Goal: Task Accomplishment & Management: Use online tool/utility

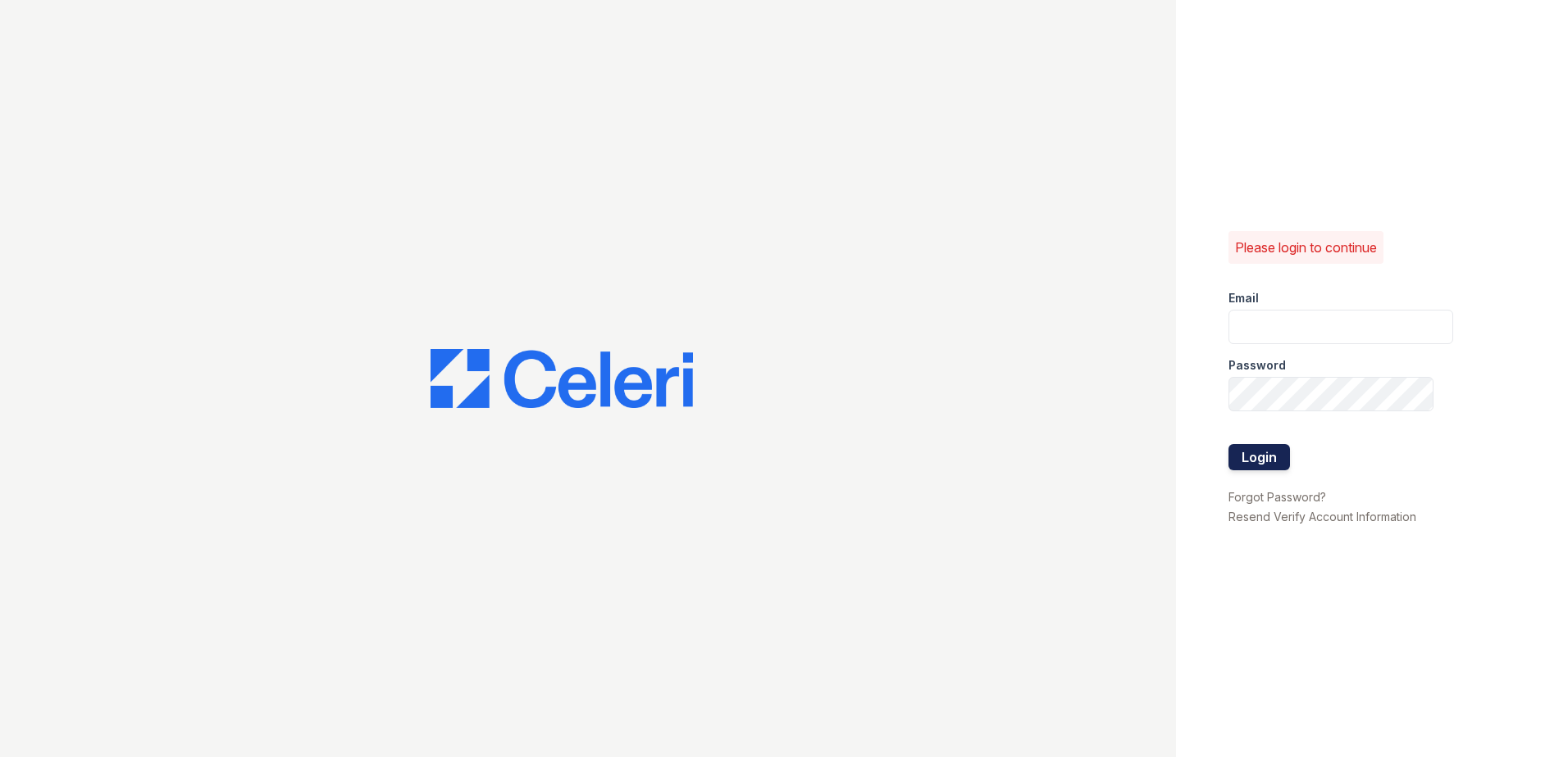
type input "[EMAIL_ADDRESS][DOMAIN_NAME]"
click at [1270, 457] on button "Login" at bounding box center [1258, 458] width 62 height 27
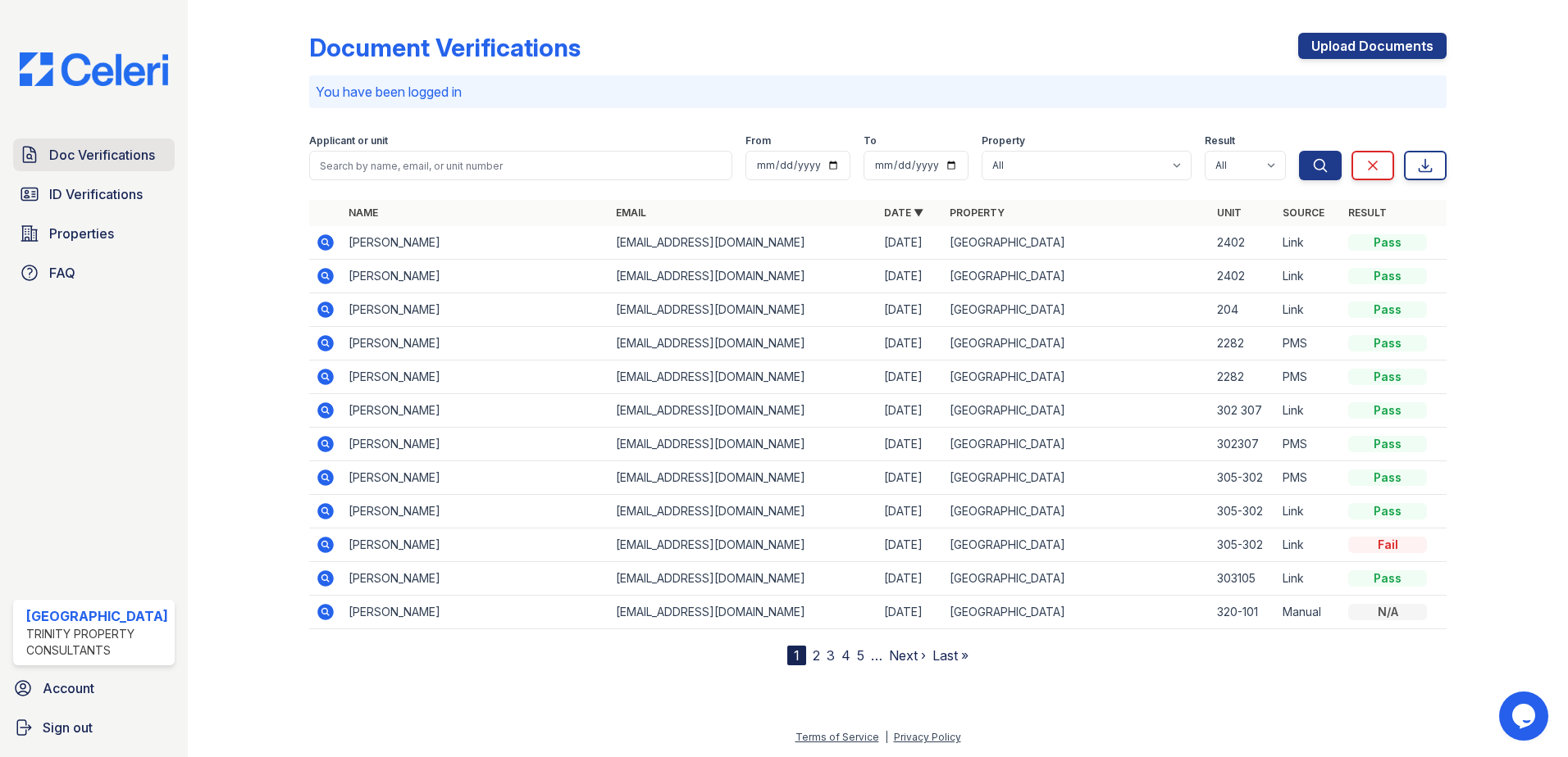
click at [116, 157] on span "Doc Verifications" at bounding box center [102, 154] width 106 height 20
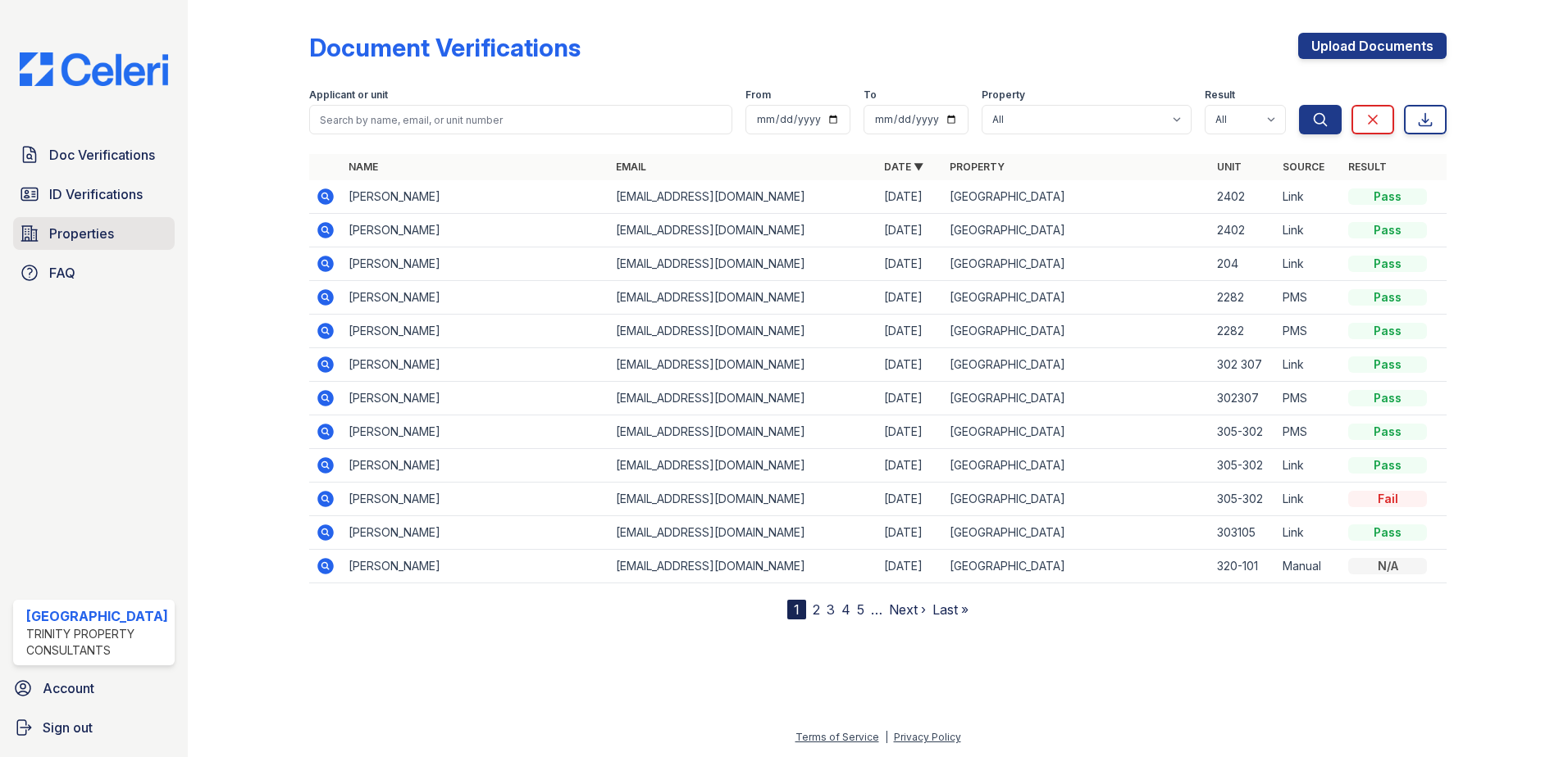
click at [89, 236] on span "Properties" at bounding box center [82, 233] width 65 height 20
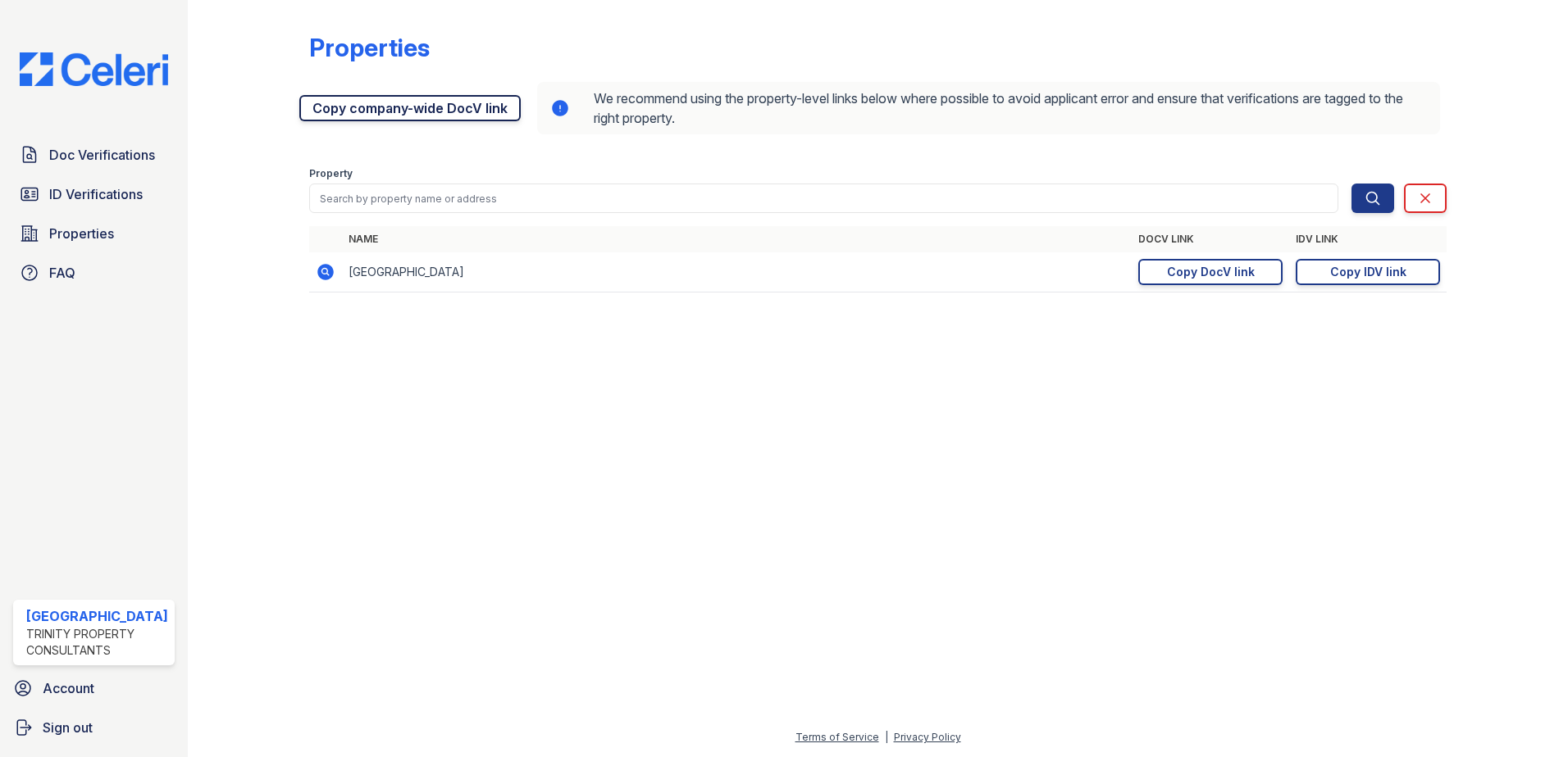
click at [344, 106] on link "Copy company-wide DocV link" at bounding box center [410, 109] width 221 height 27
click at [443, 112] on link "Copy company-wide DocV link" at bounding box center [410, 109] width 221 height 27
click at [127, 161] on span "Doc Verifications" at bounding box center [102, 154] width 106 height 20
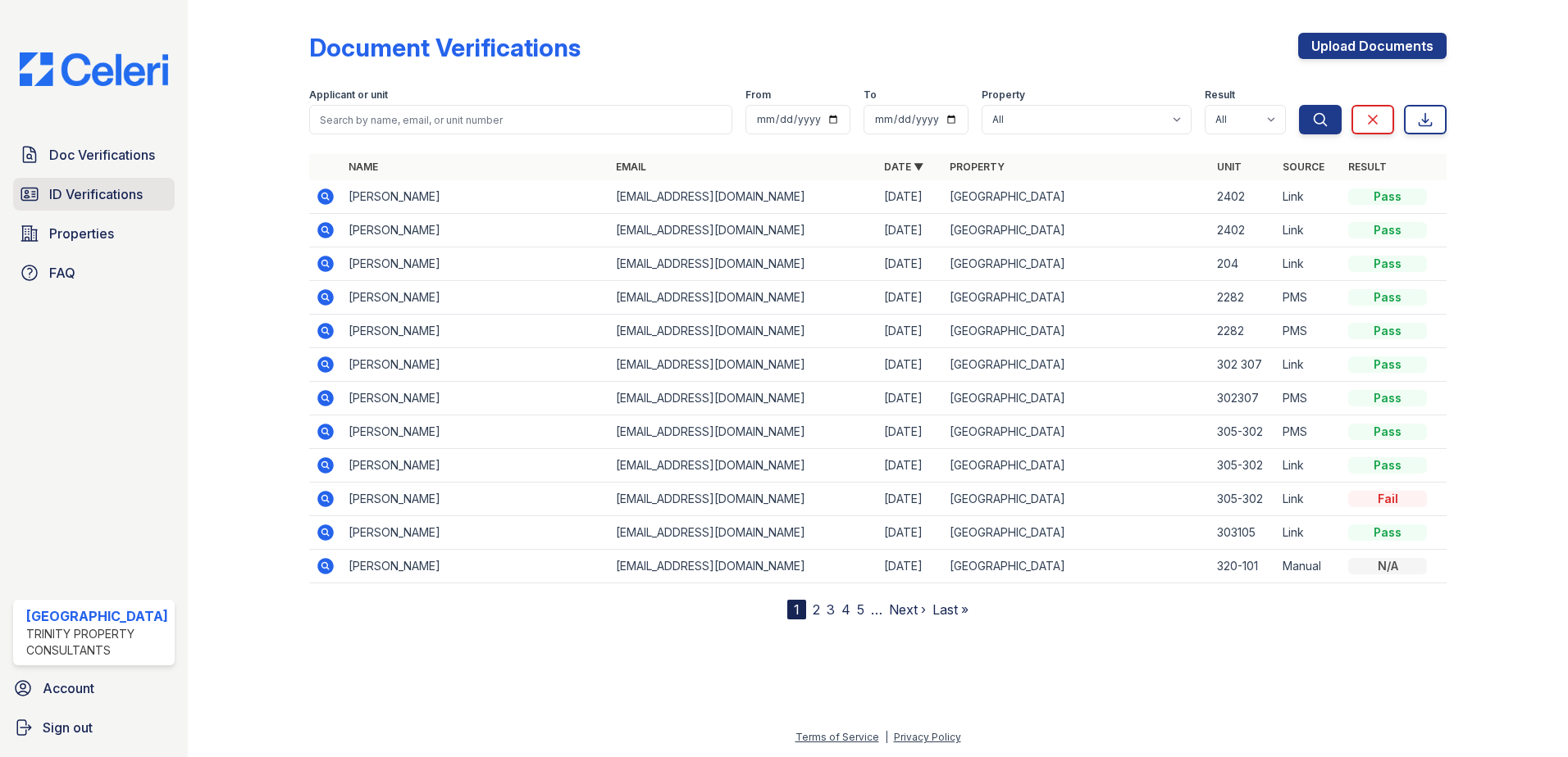
click at [67, 201] on span "ID Verifications" at bounding box center [96, 194] width 93 height 20
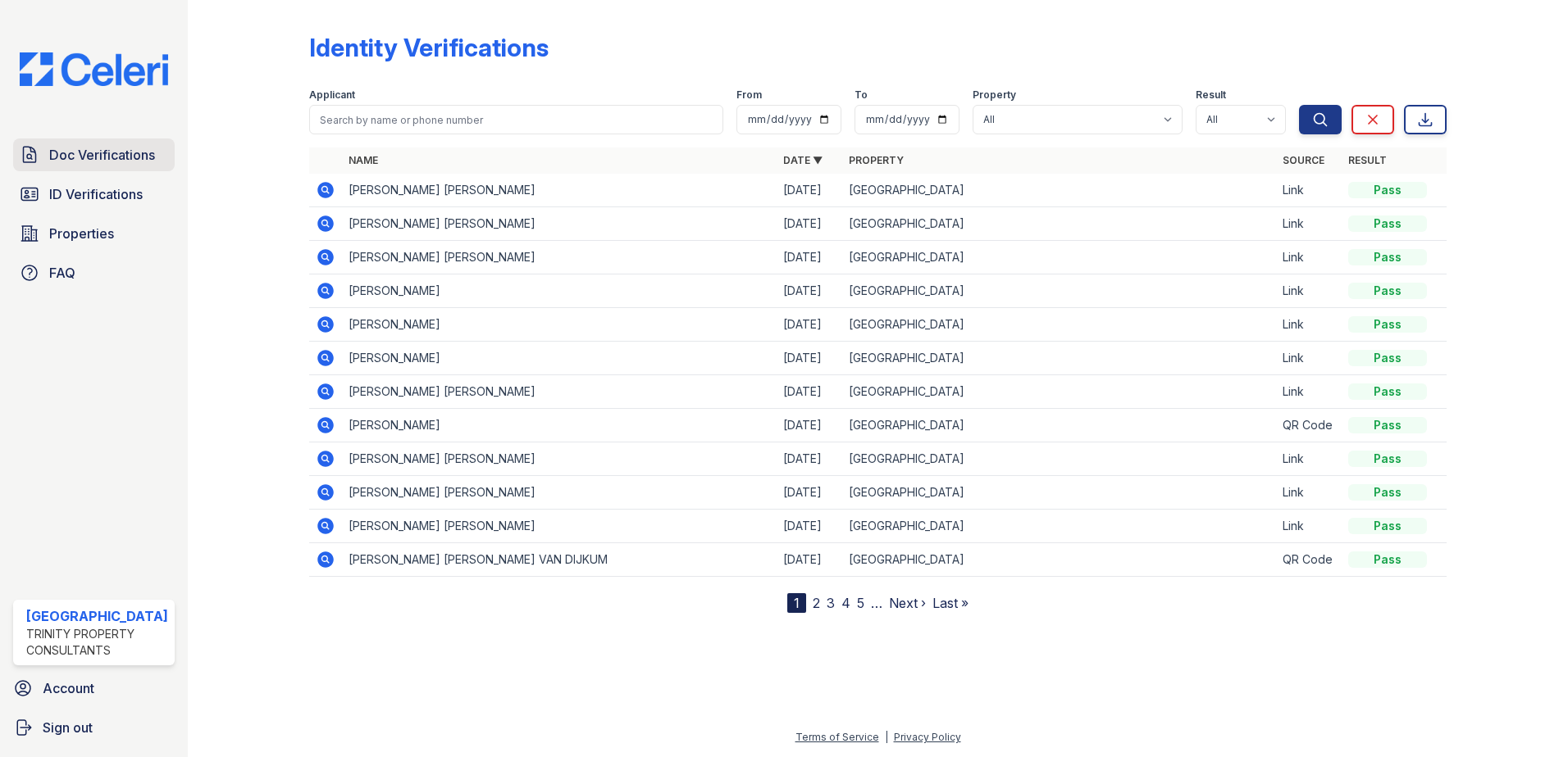
click at [78, 165] on link "Doc Verifications" at bounding box center [94, 154] width 162 height 32
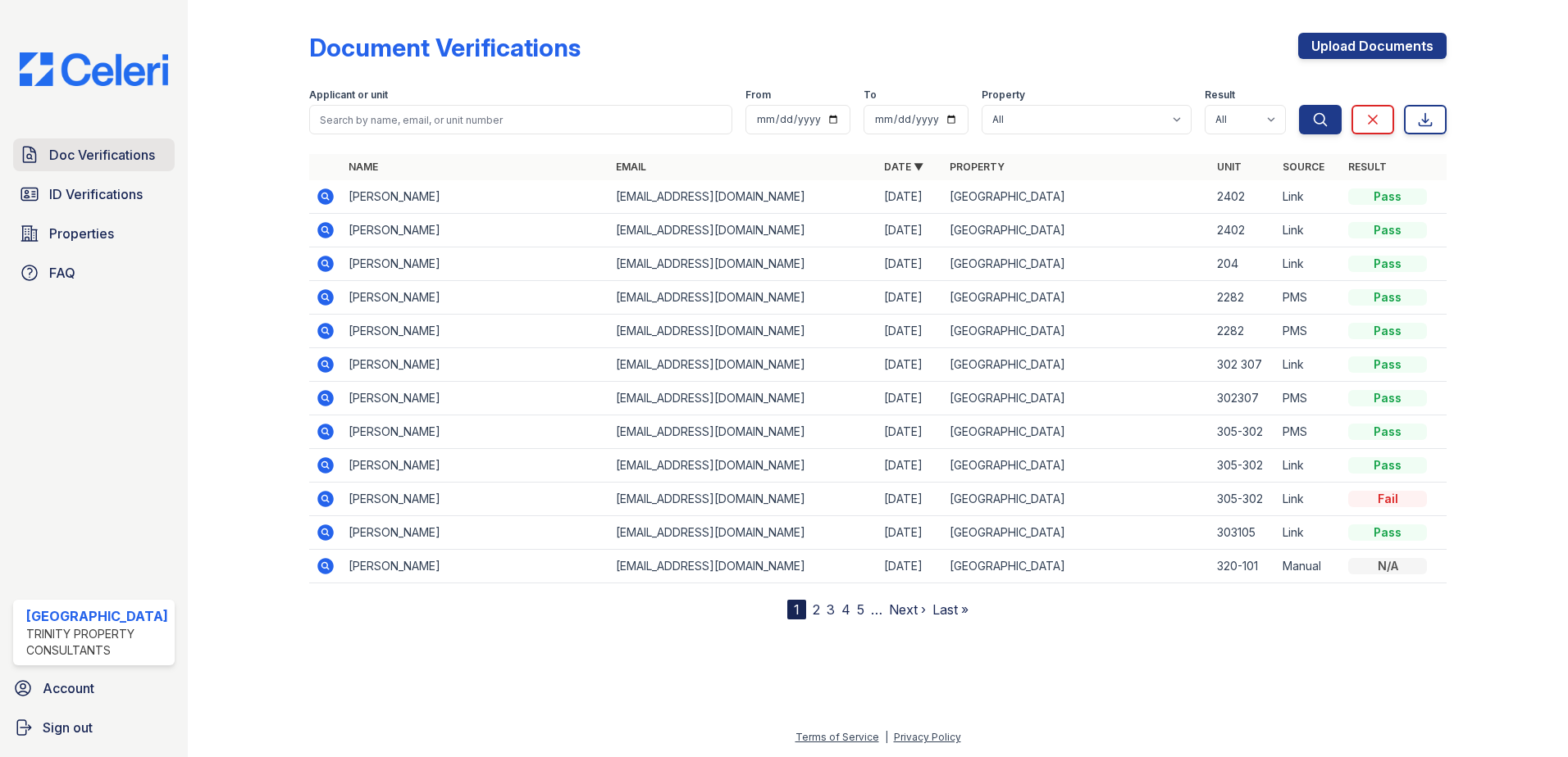
click at [101, 153] on span "Doc Verifications" at bounding box center [102, 154] width 106 height 20
click at [75, 238] on span "Properties" at bounding box center [82, 233] width 65 height 20
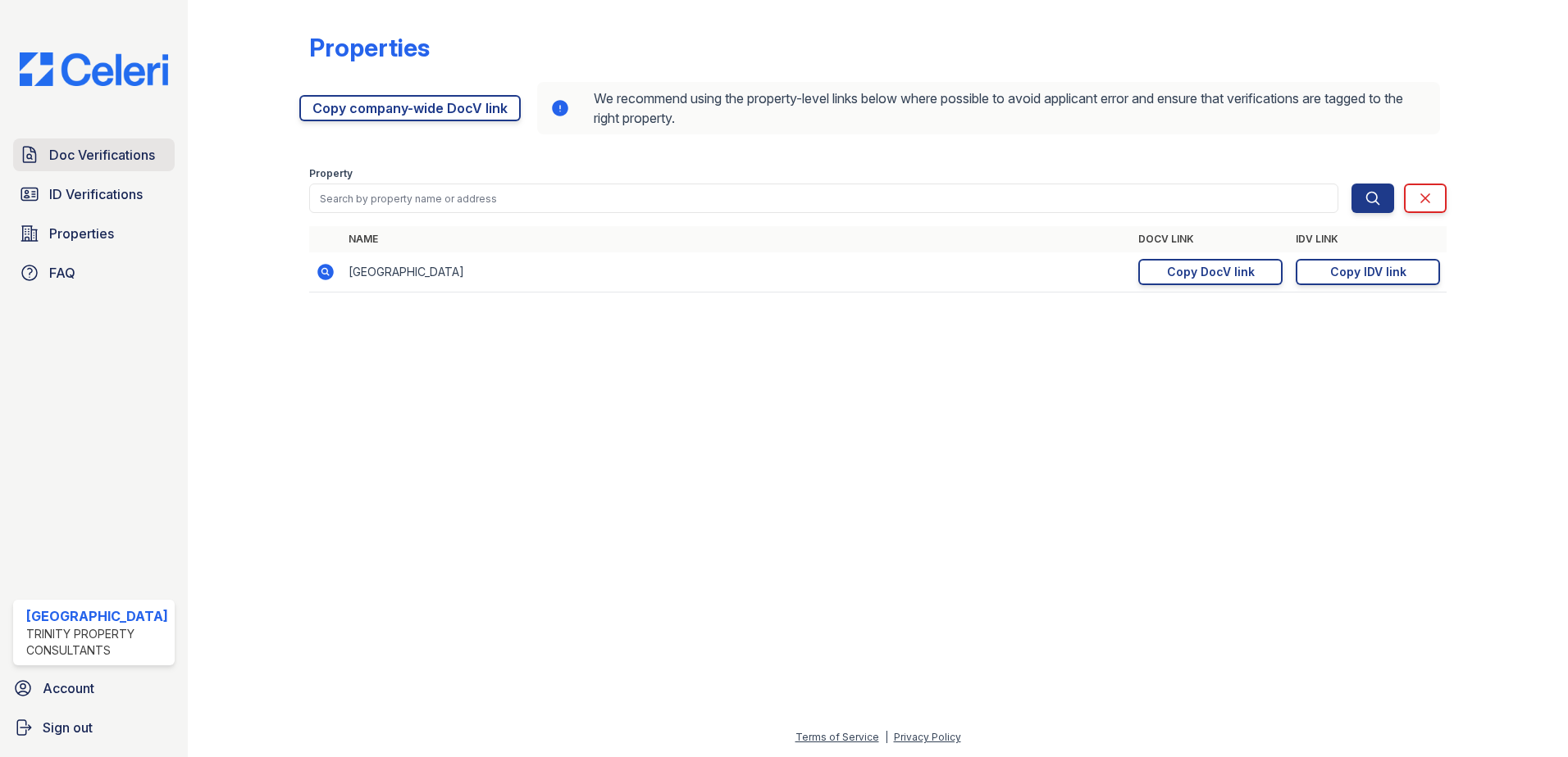
click at [121, 152] on span "Doc Verifications" at bounding box center [102, 154] width 106 height 20
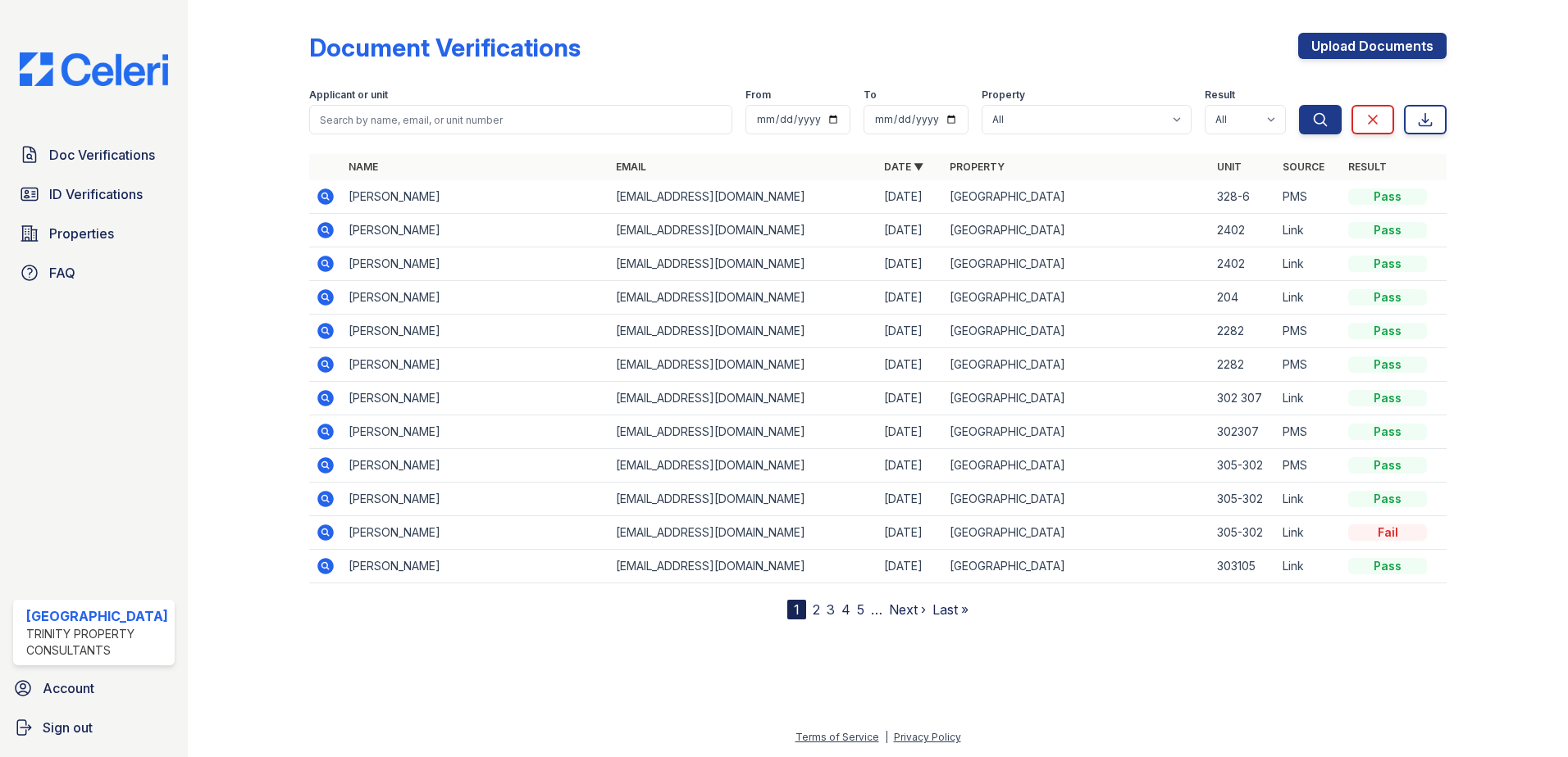
click at [328, 197] on icon at bounding box center [325, 196] width 16 height 16
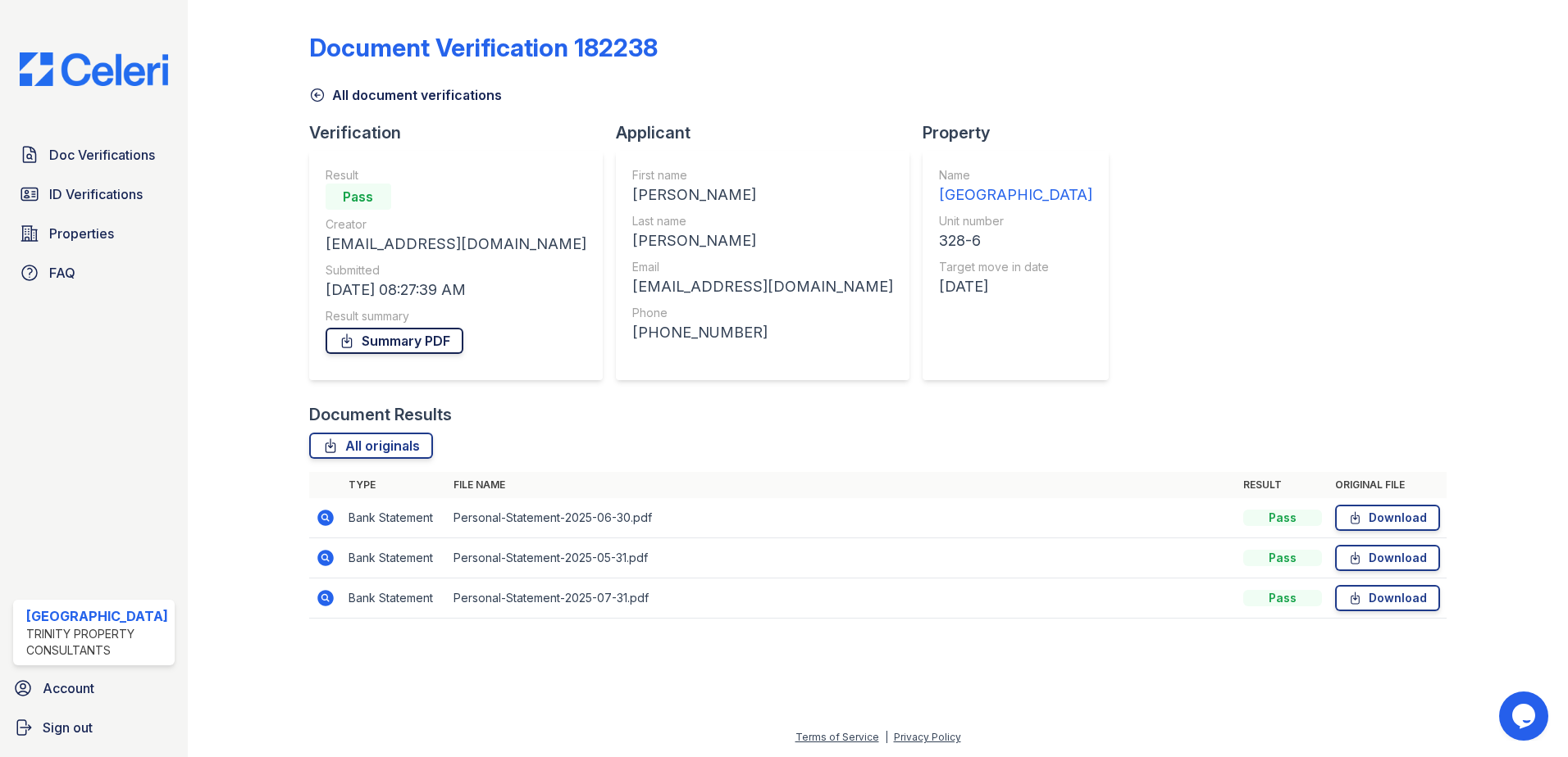
click at [381, 340] on link "Summary PDF" at bounding box center [394, 341] width 138 height 27
click at [384, 341] on link "Summary PDF" at bounding box center [394, 341] width 138 height 27
click at [76, 192] on span "ID Verifications" at bounding box center [96, 194] width 93 height 20
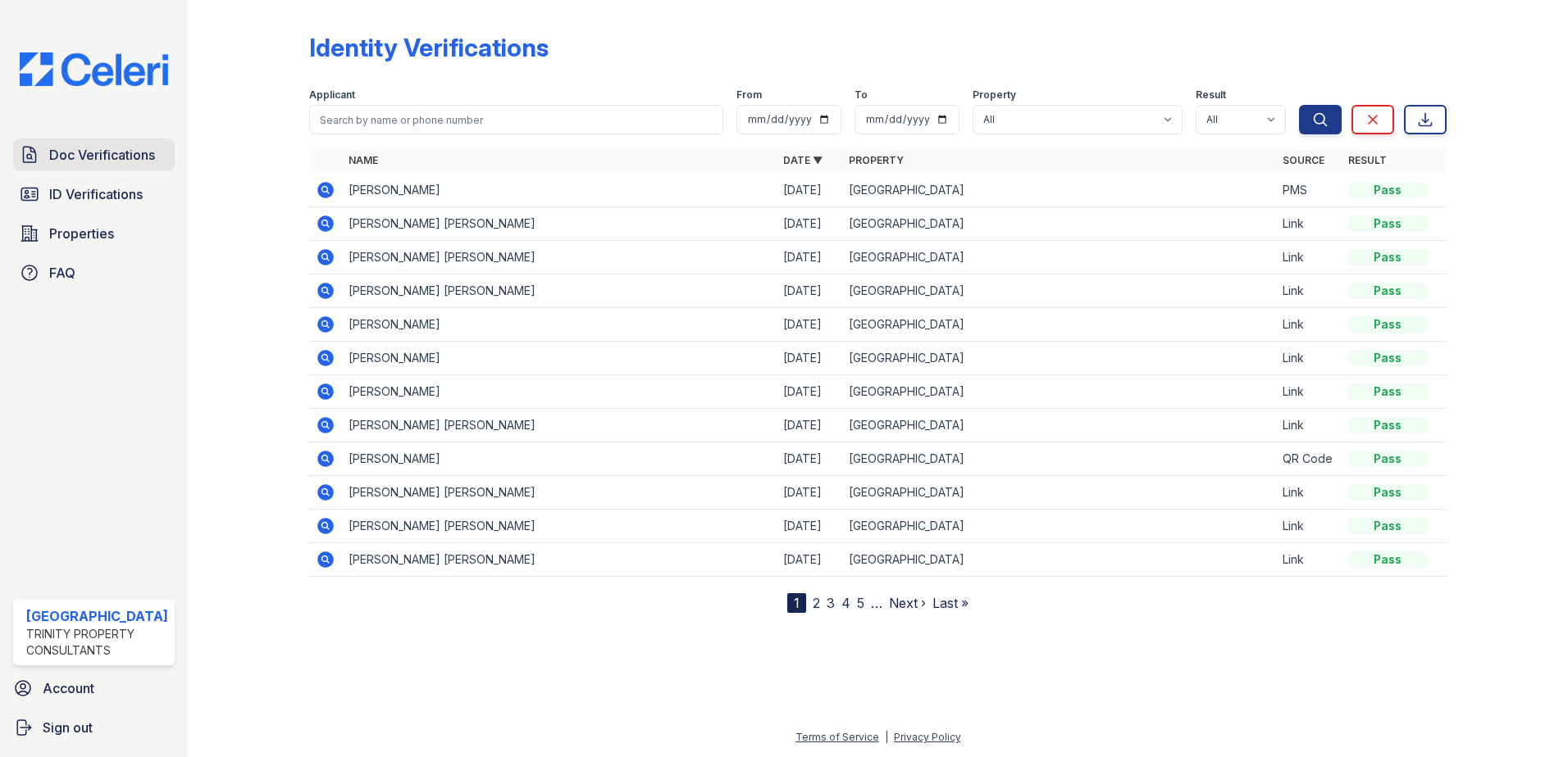
click at [59, 160] on span "Doc Verifications" at bounding box center [102, 154] width 106 height 20
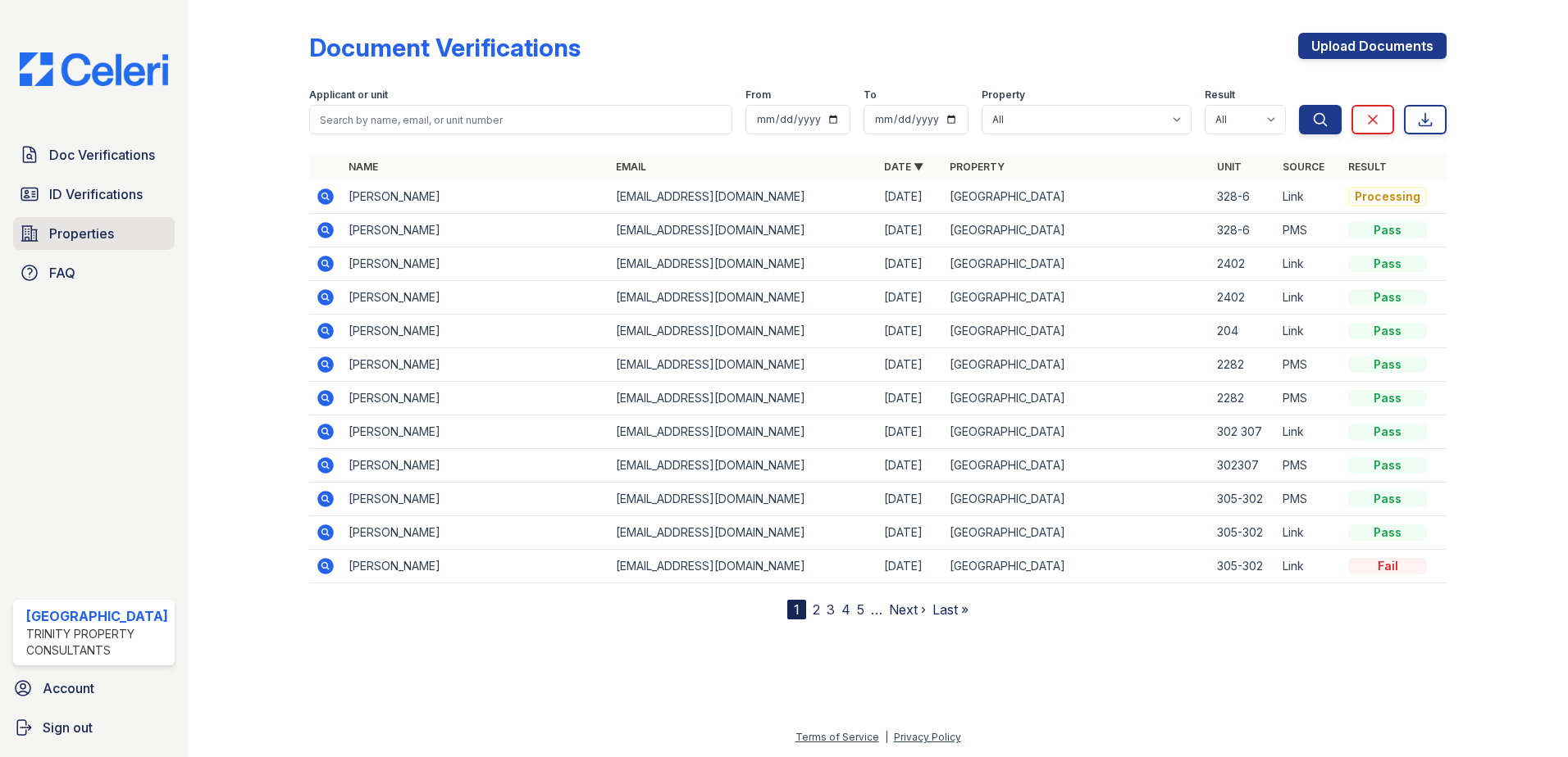
click at [68, 245] on link "Properties" at bounding box center [94, 233] width 162 height 32
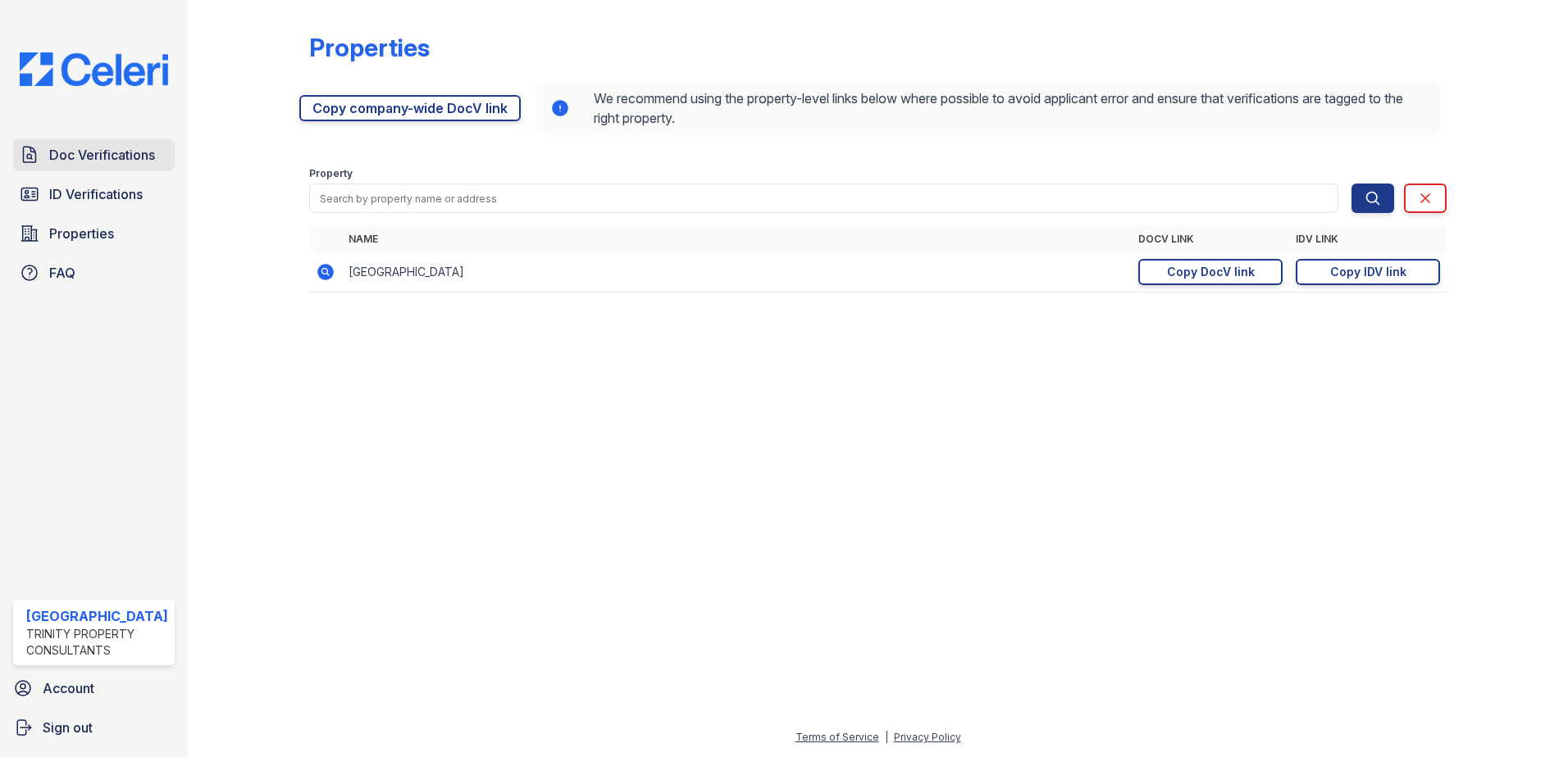
click at [121, 154] on span "Doc Verifications" at bounding box center [102, 154] width 106 height 20
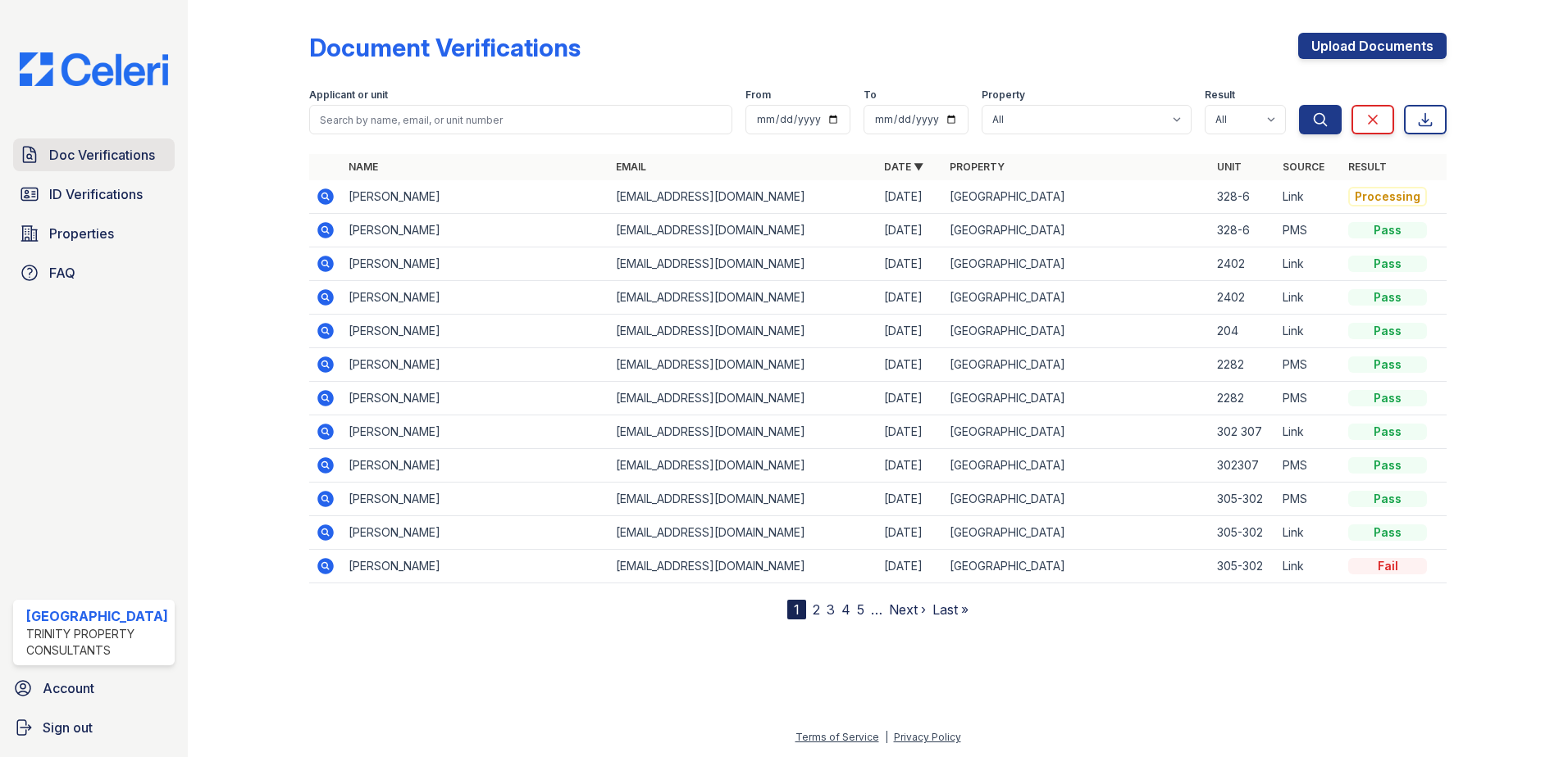
click at [105, 150] on span "Doc Verifications" at bounding box center [102, 154] width 106 height 20
click at [1374, 197] on div "Processing" at bounding box center [1387, 196] width 79 height 20
click at [141, 160] on span "Doc Verifications" at bounding box center [102, 154] width 106 height 20
click at [114, 190] on span "ID Verifications" at bounding box center [96, 194] width 93 height 20
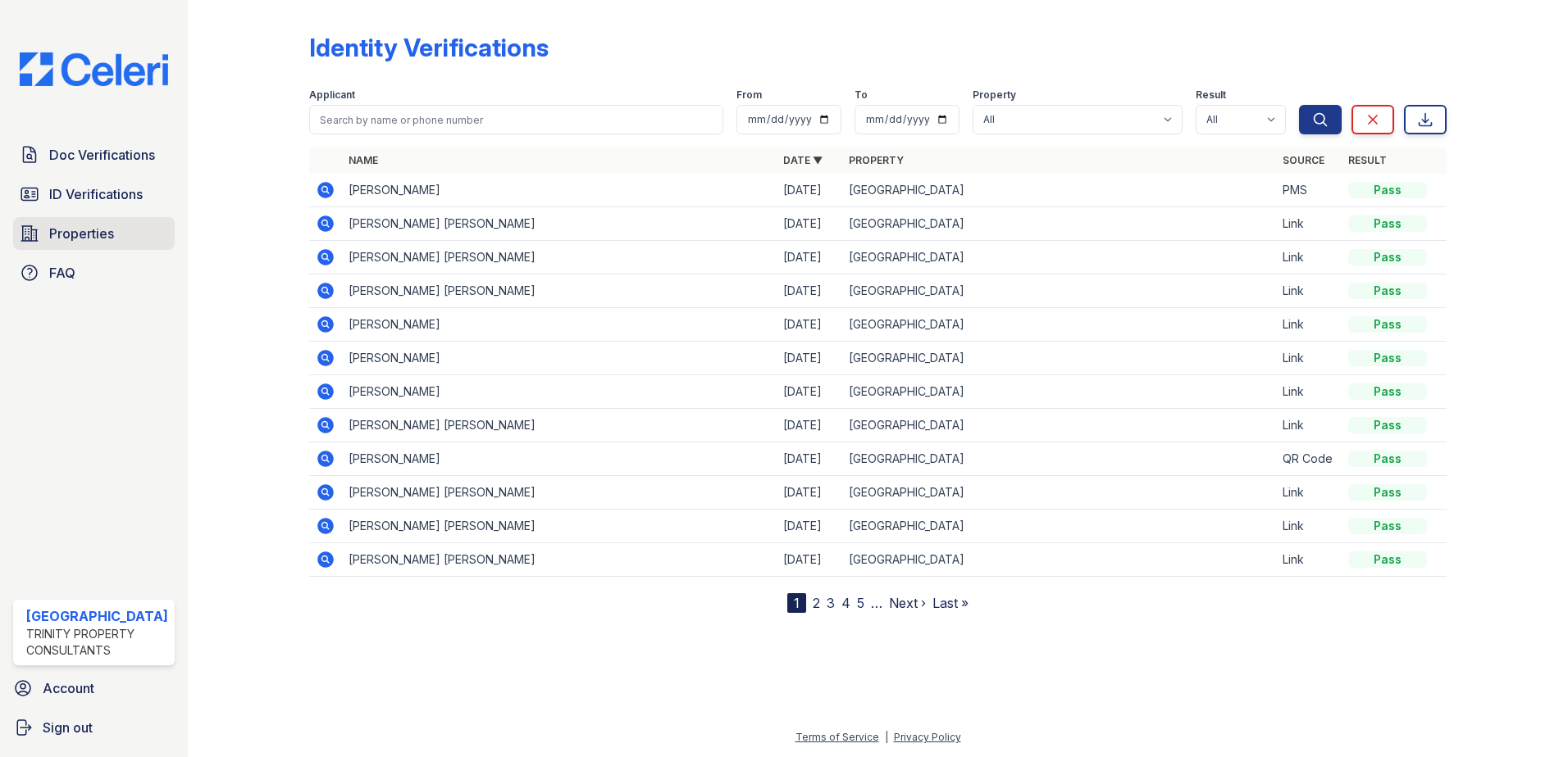
click at [109, 224] on span "Properties" at bounding box center [82, 233] width 65 height 20
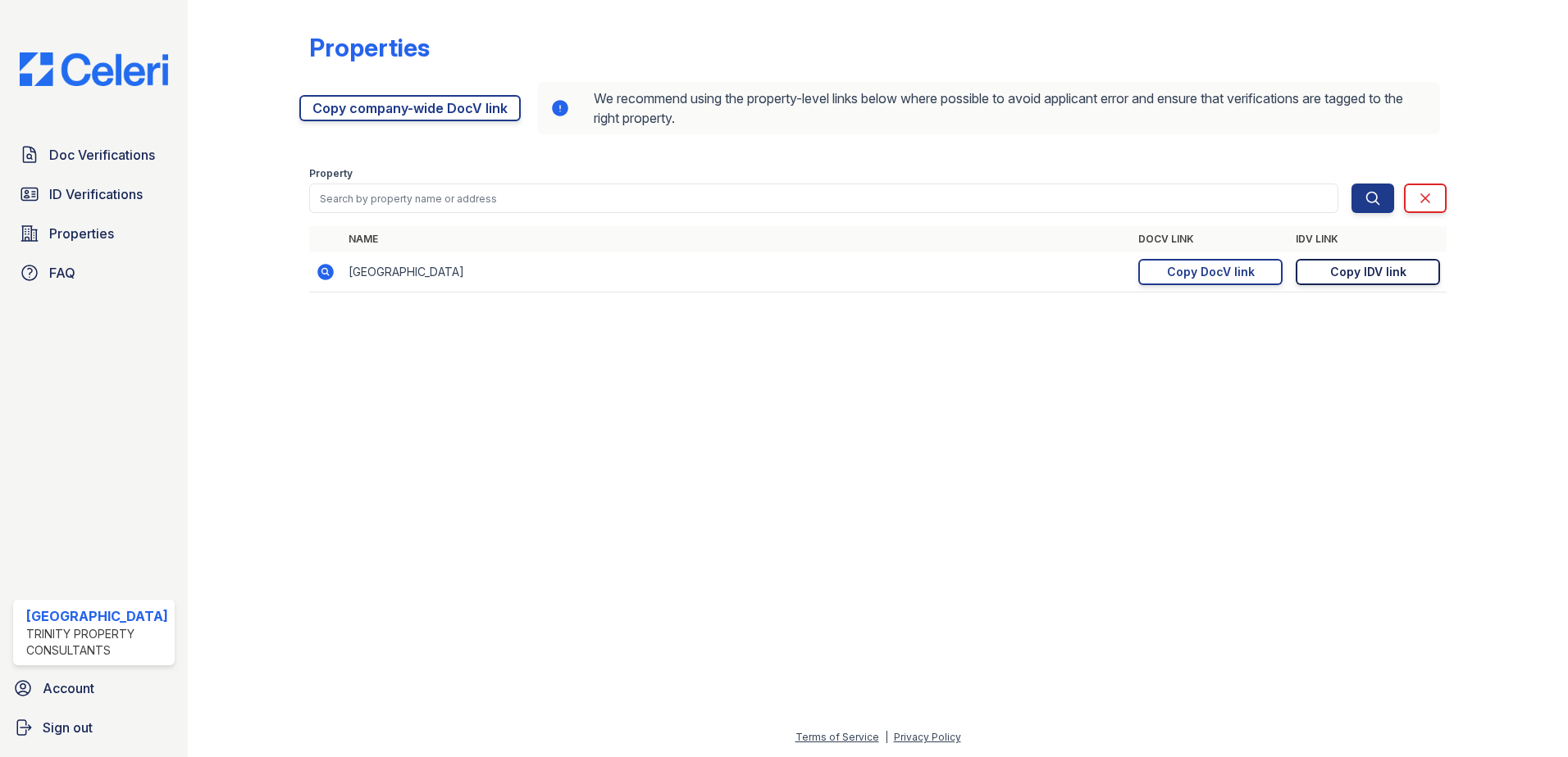
click at [1414, 273] on link "Copy IDV link Copy link" at bounding box center [1367, 272] width 144 height 27
click at [76, 150] on span "Doc Verifications" at bounding box center [102, 154] width 106 height 20
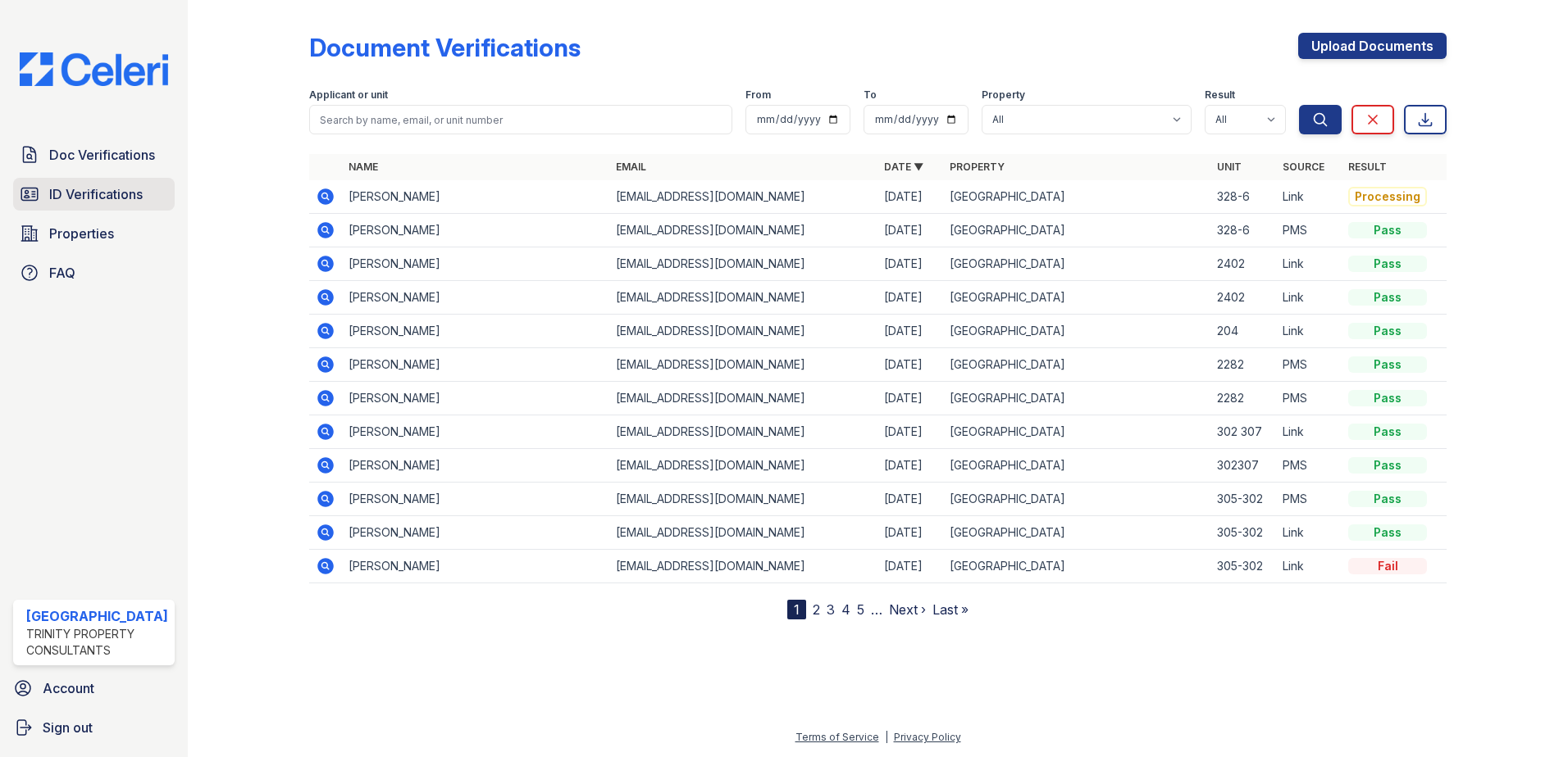
click at [117, 196] on span "ID Verifications" at bounding box center [96, 194] width 93 height 20
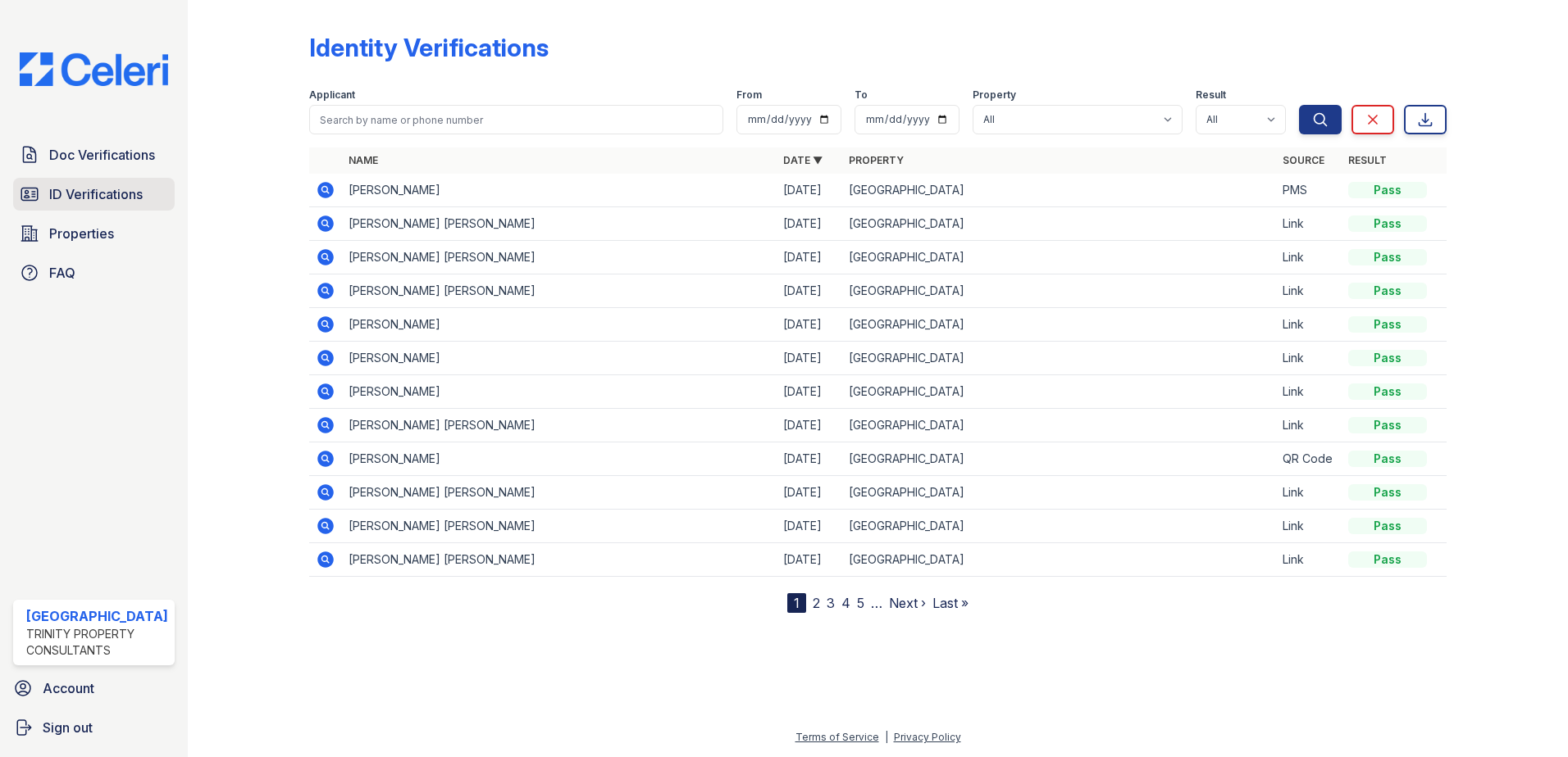
click at [88, 197] on span "ID Verifications" at bounding box center [96, 194] width 93 height 20
click at [94, 190] on span "ID Verifications" at bounding box center [96, 194] width 93 height 20
click at [97, 153] on span "Doc Verifications" at bounding box center [102, 154] width 106 height 20
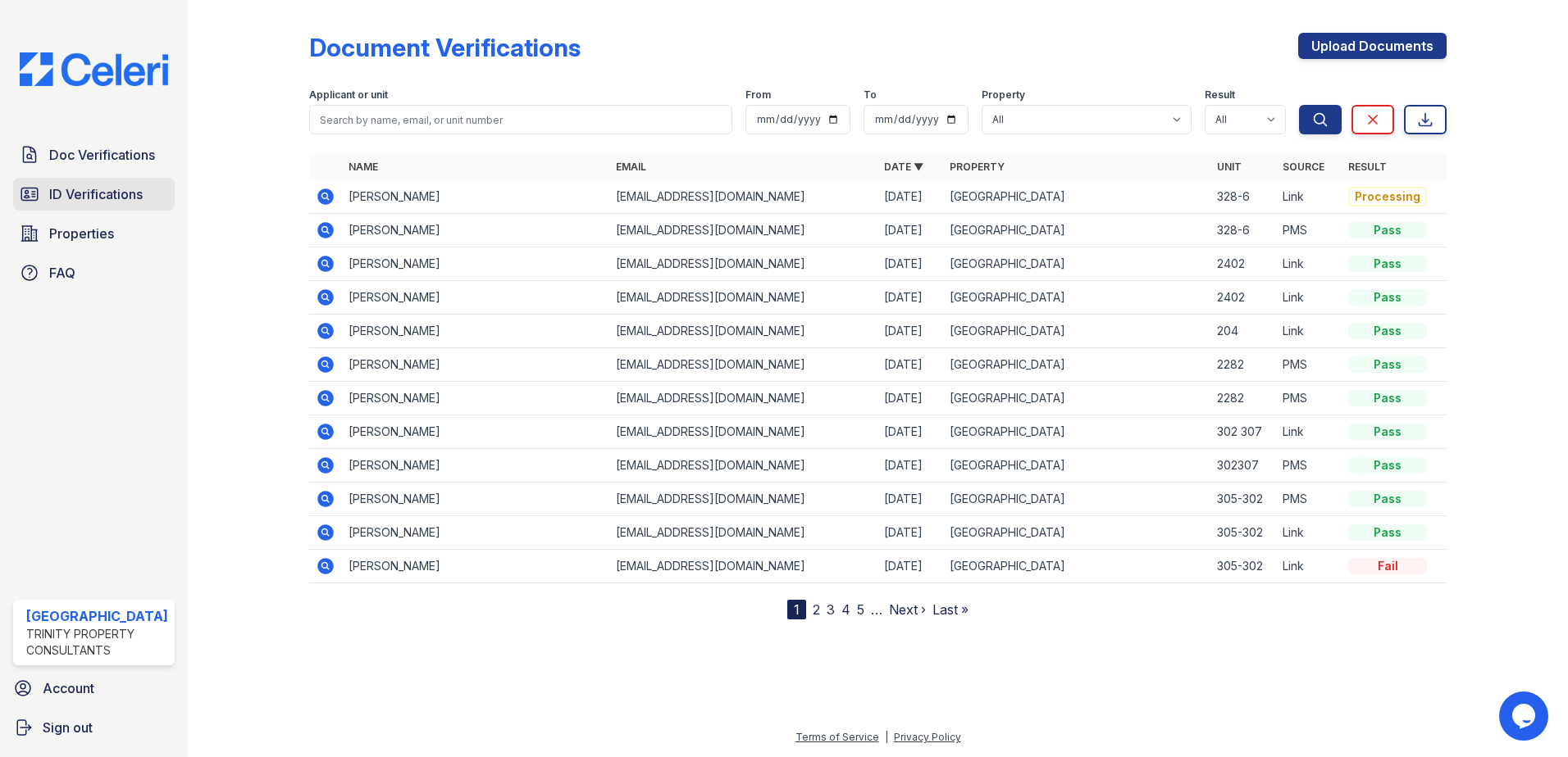
click at [63, 198] on span "ID Verifications" at bounding box center [96, 194] width 93 height 20
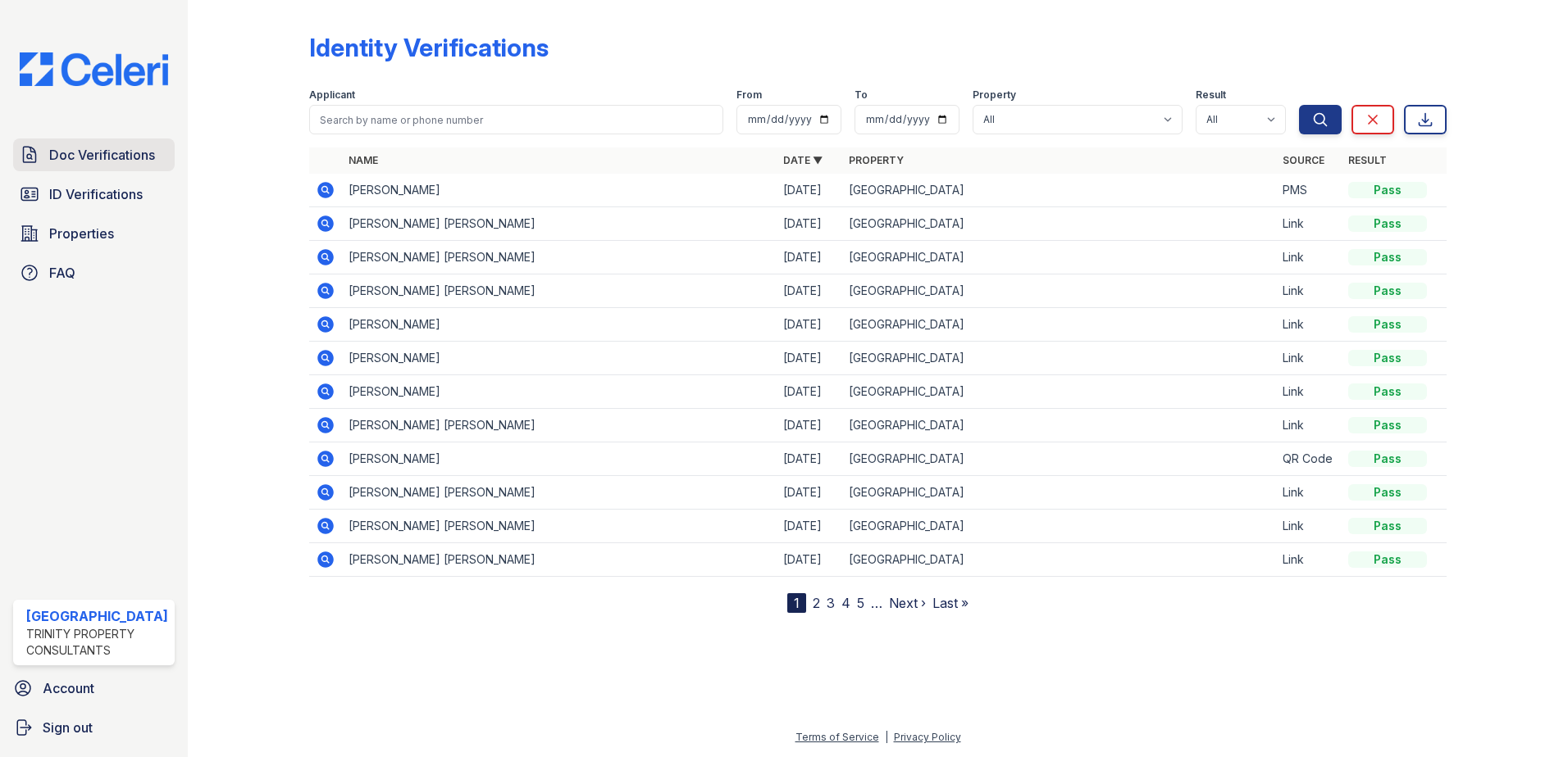
click at [111, 159] on span "Doc Verifications" at bounding box center [102, 154] width 106 height 20
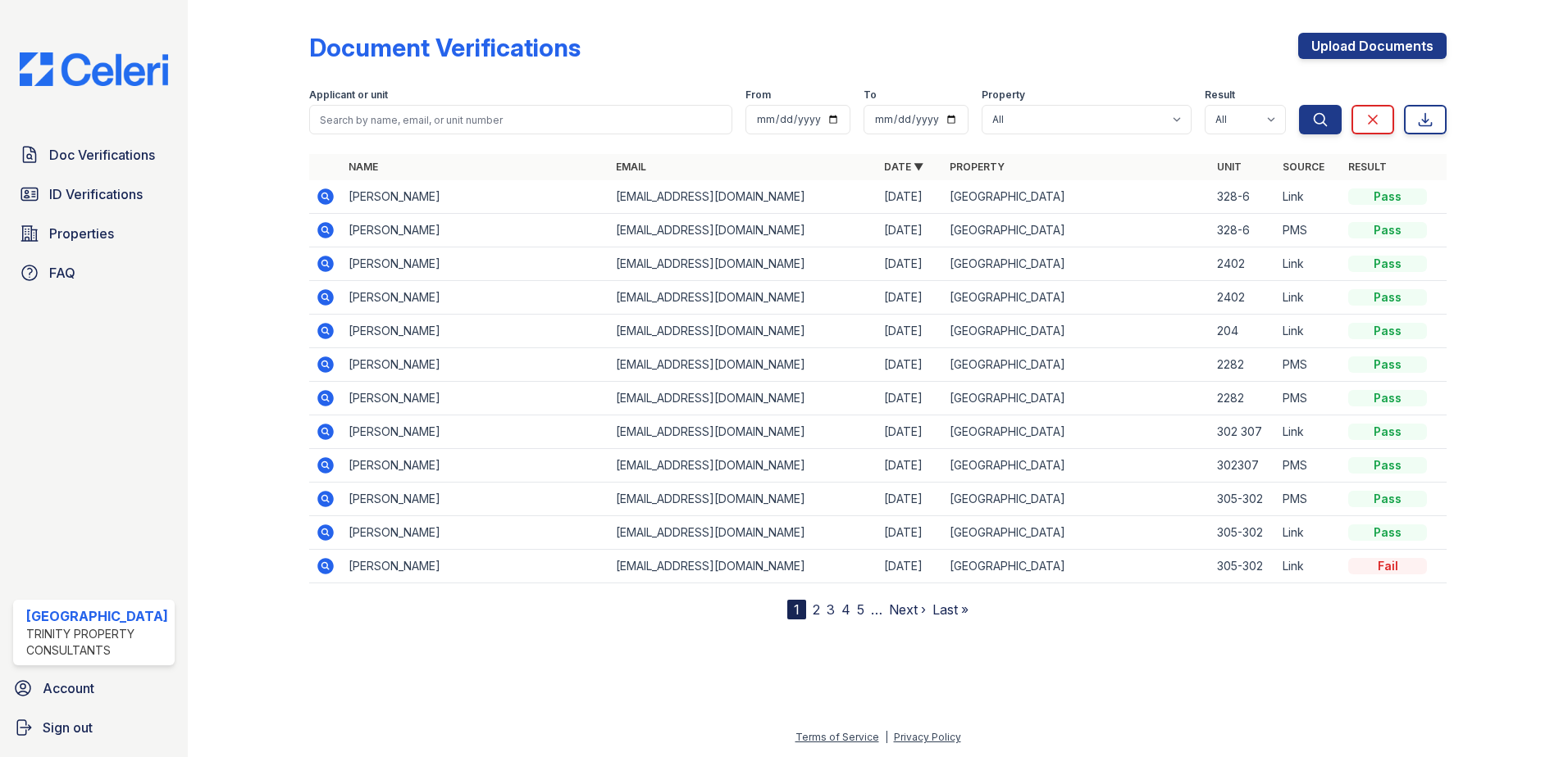
click at [324, 197] on icon at bounding box center [324, 195] width 4 height 4
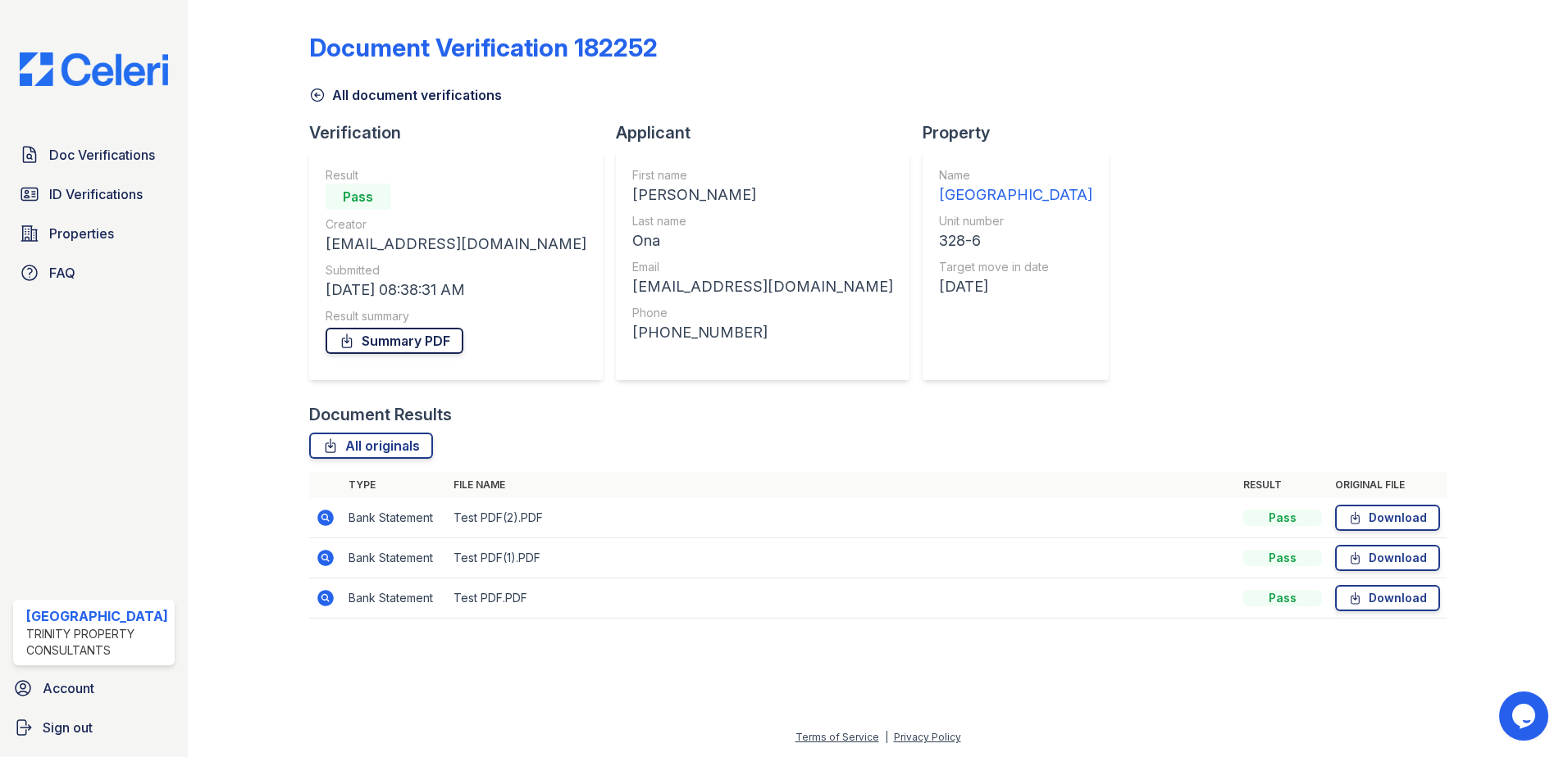
click at [405, 339] on link "Summary PDF" at bounding box center [394, 341] width 138 height 27
click at [1095, 275] on div "Document Verification 182252 All document verifications Verification Result Pas…" at bounding box center [877, 321] width 1138 height 628
click at [97, 160] on span "Doc Verifications" at bounding box center [102, 154] width 106 height 20
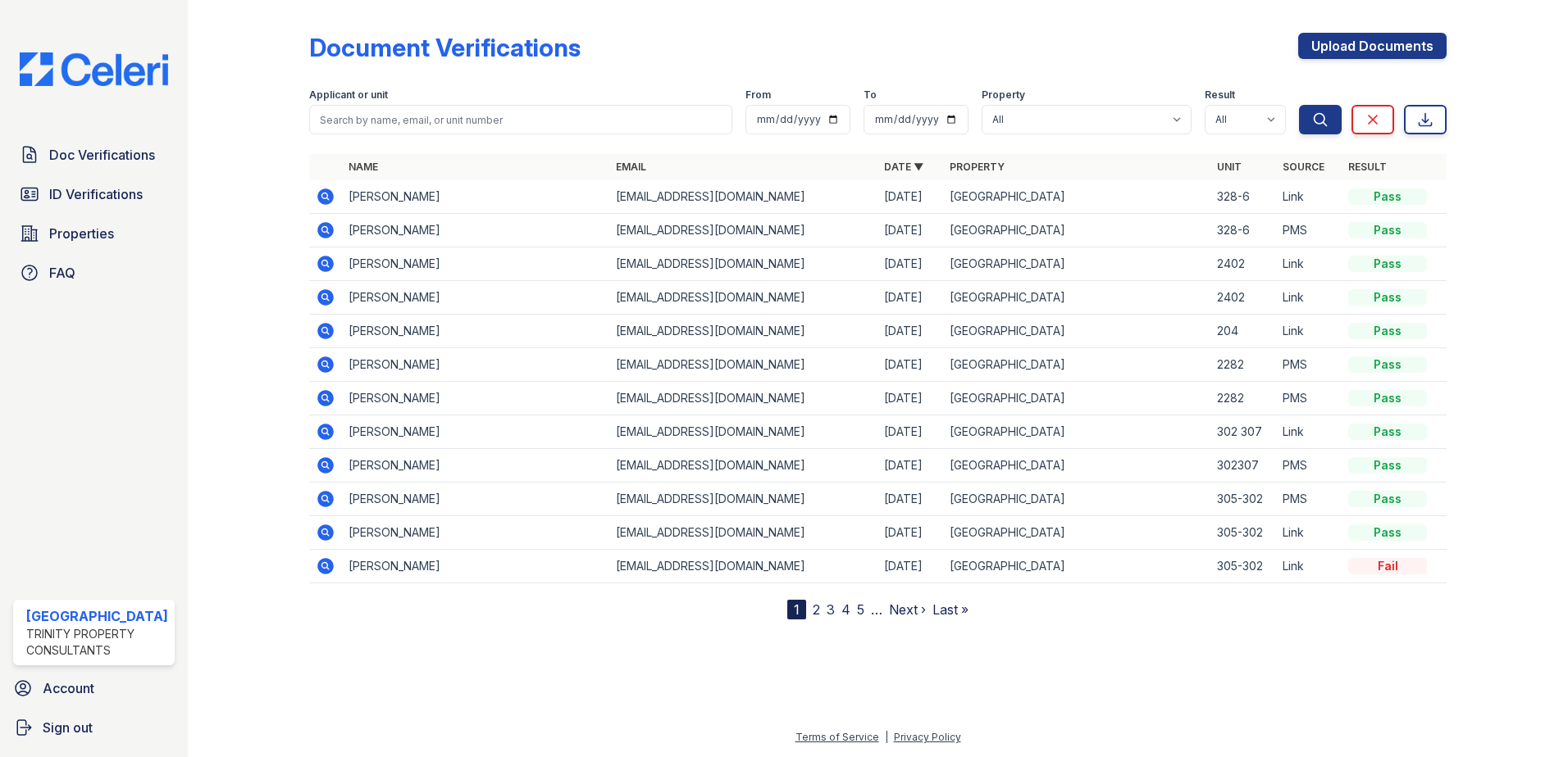
click at [330, 197] on icon at bounding box center [325, 196] width 16 height 16
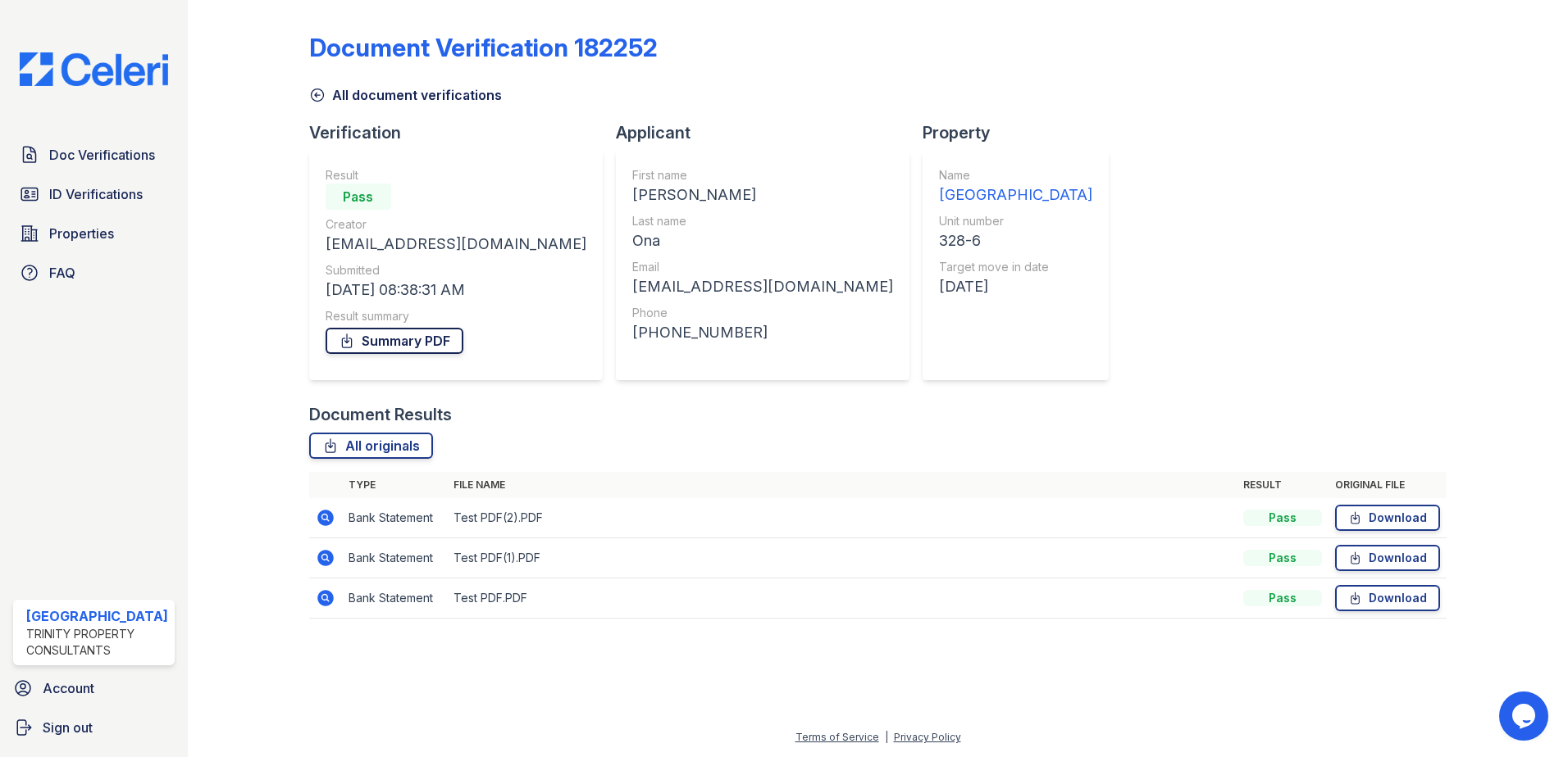
click at [414, 342] on link "Summary PDF" at bounding box center [394, 341] width 138 height 27
click at [1047, 170] on div "Document Verification 182252 All document verifications Verification Result Pas…" at bounding box center [877, 321] width 1138 height 628
click at [79, 191] on span "ID Verifications" at bounding box center [96, 194] width 93 height 20
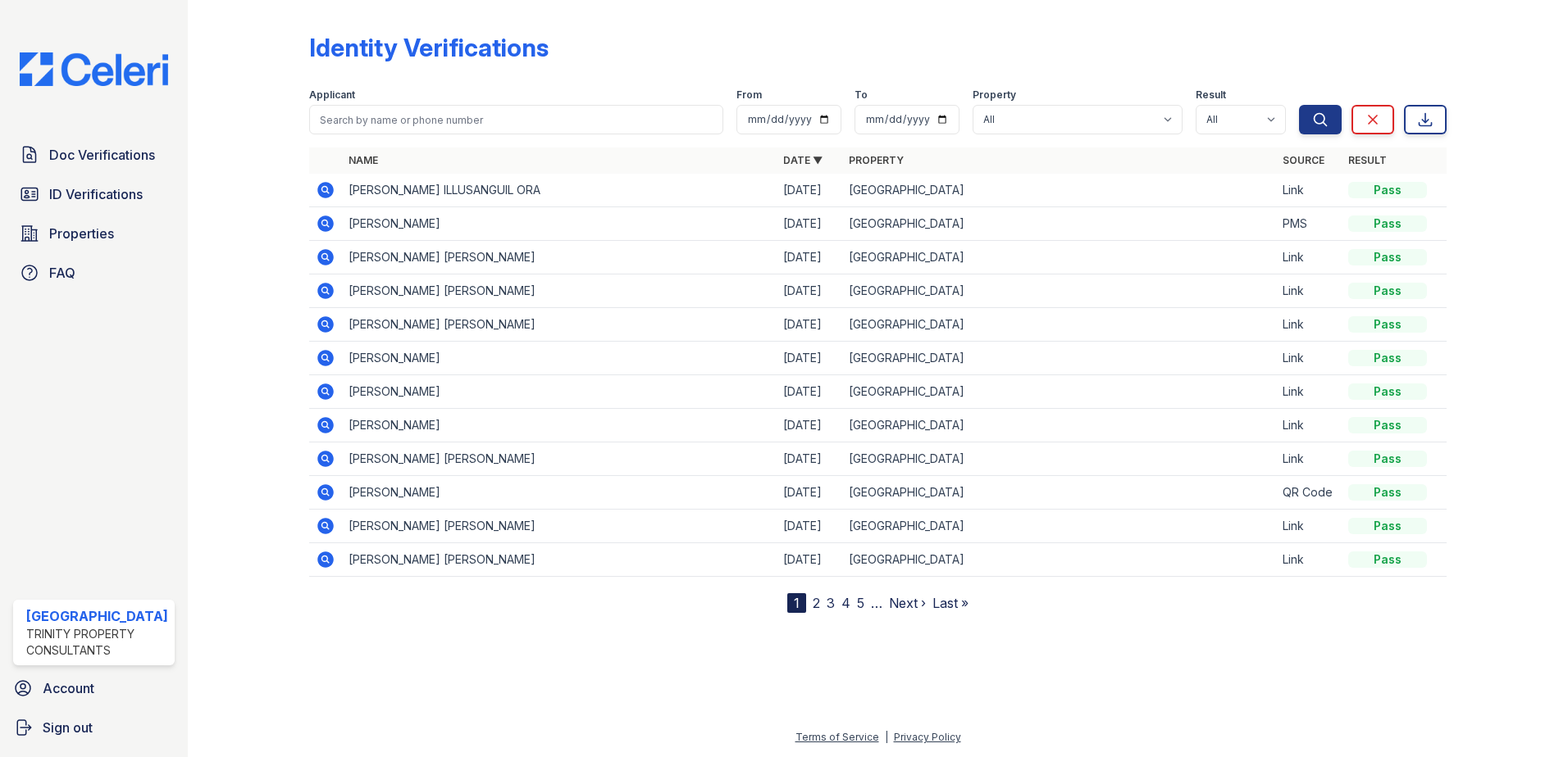
click at [325, 191] on icon at bounding box center [325, 189] width 20 height 20
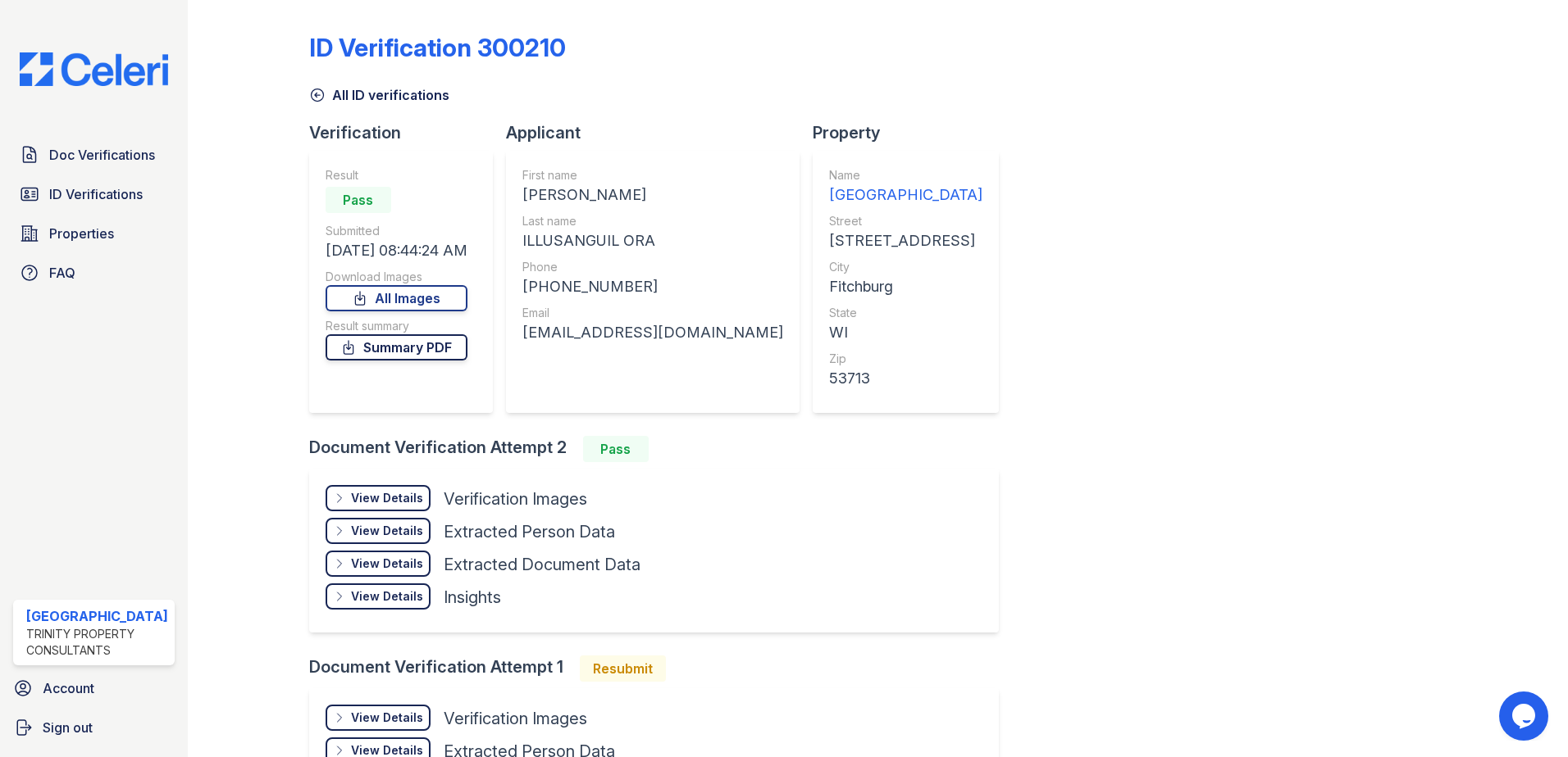
click at [438, 353] on link "Summary PDF" at bounding box center [396, 348] width 142 height 27
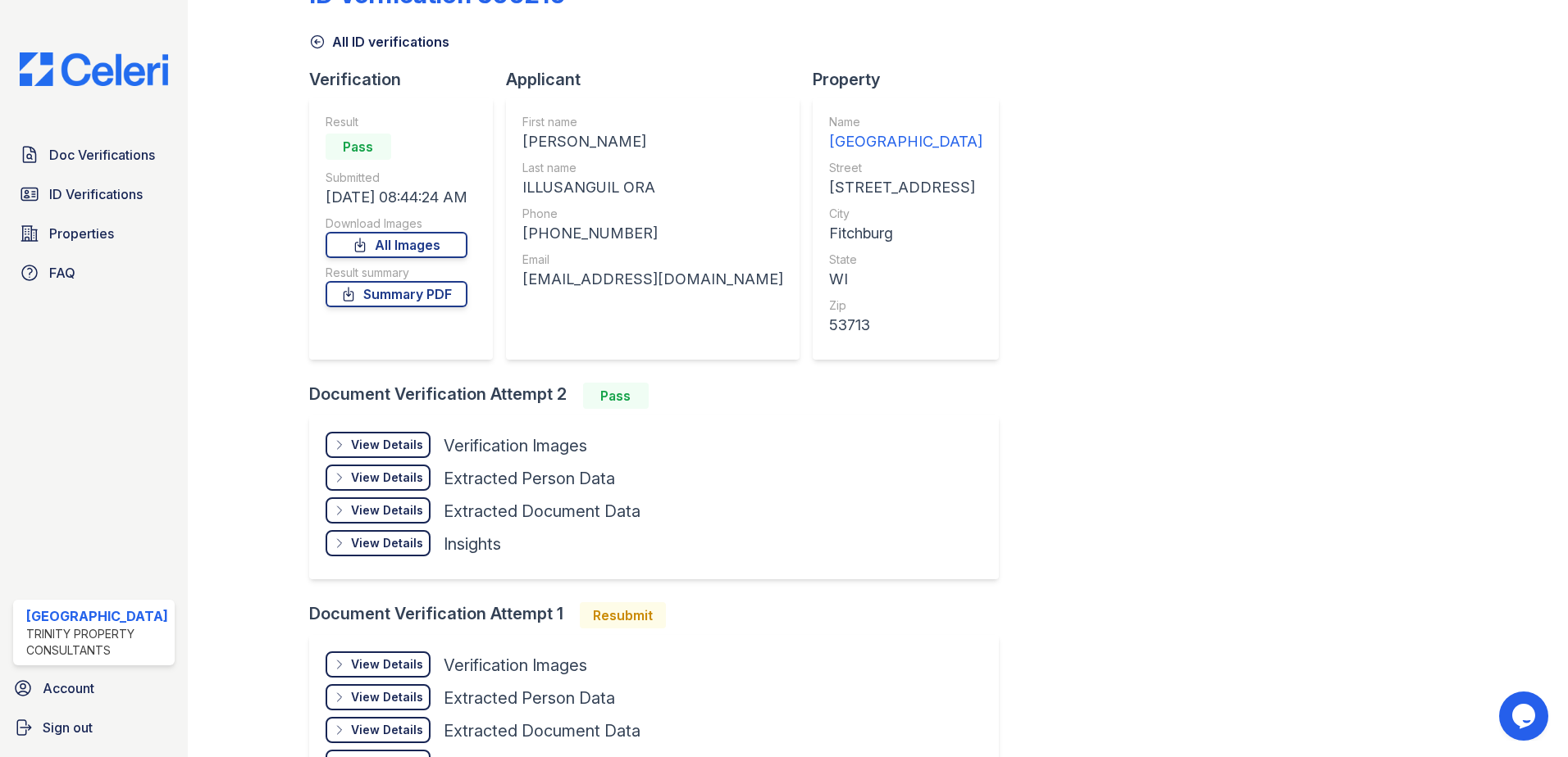
scroll to position [173, 0]
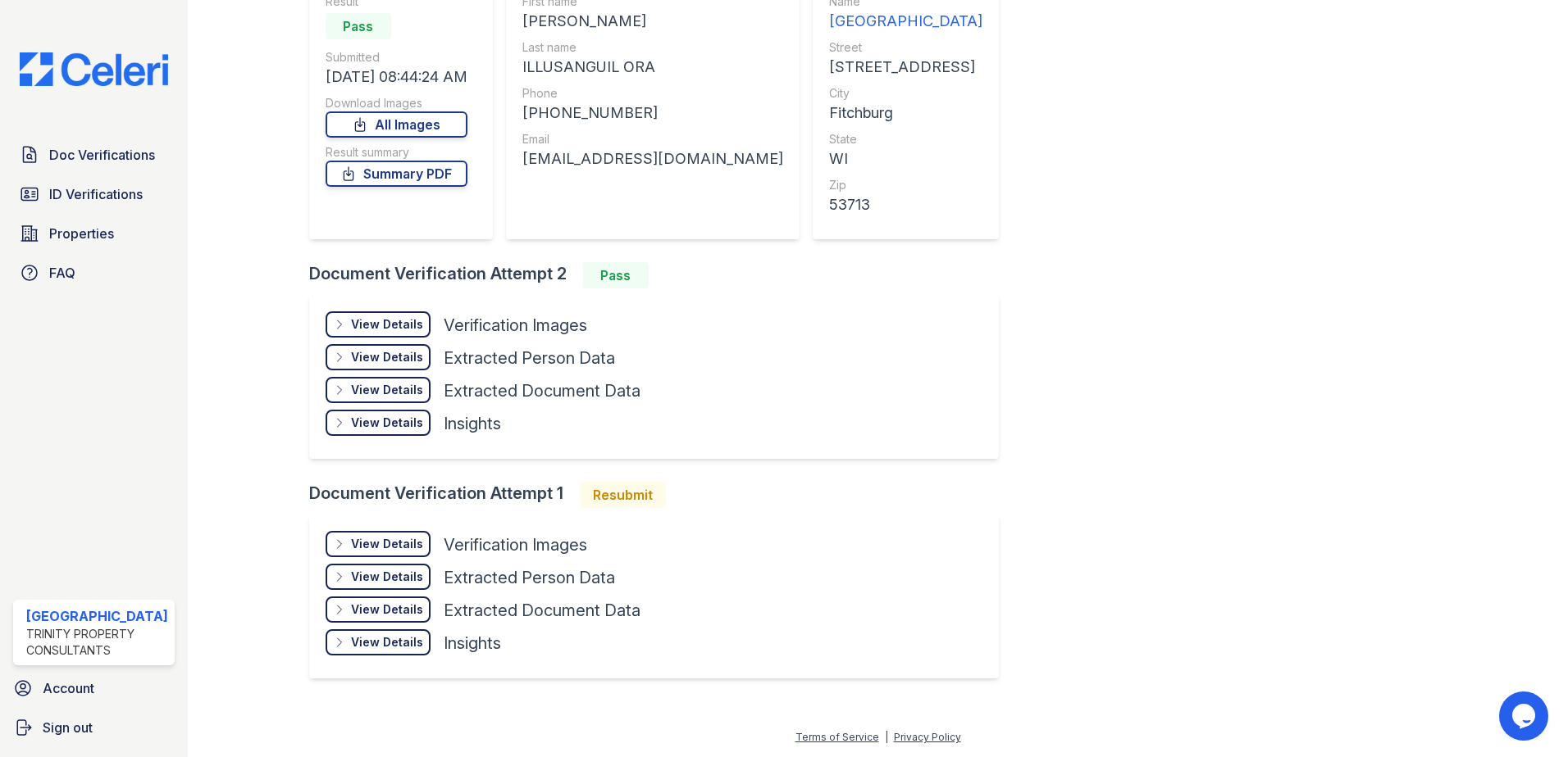
click at [613, 499] on div "Resubmit" at bounding box center [623, 495] width 86 height 27
click at [401, 540] on div "View Details" at bounding box center [387, 544] width 72 height 16
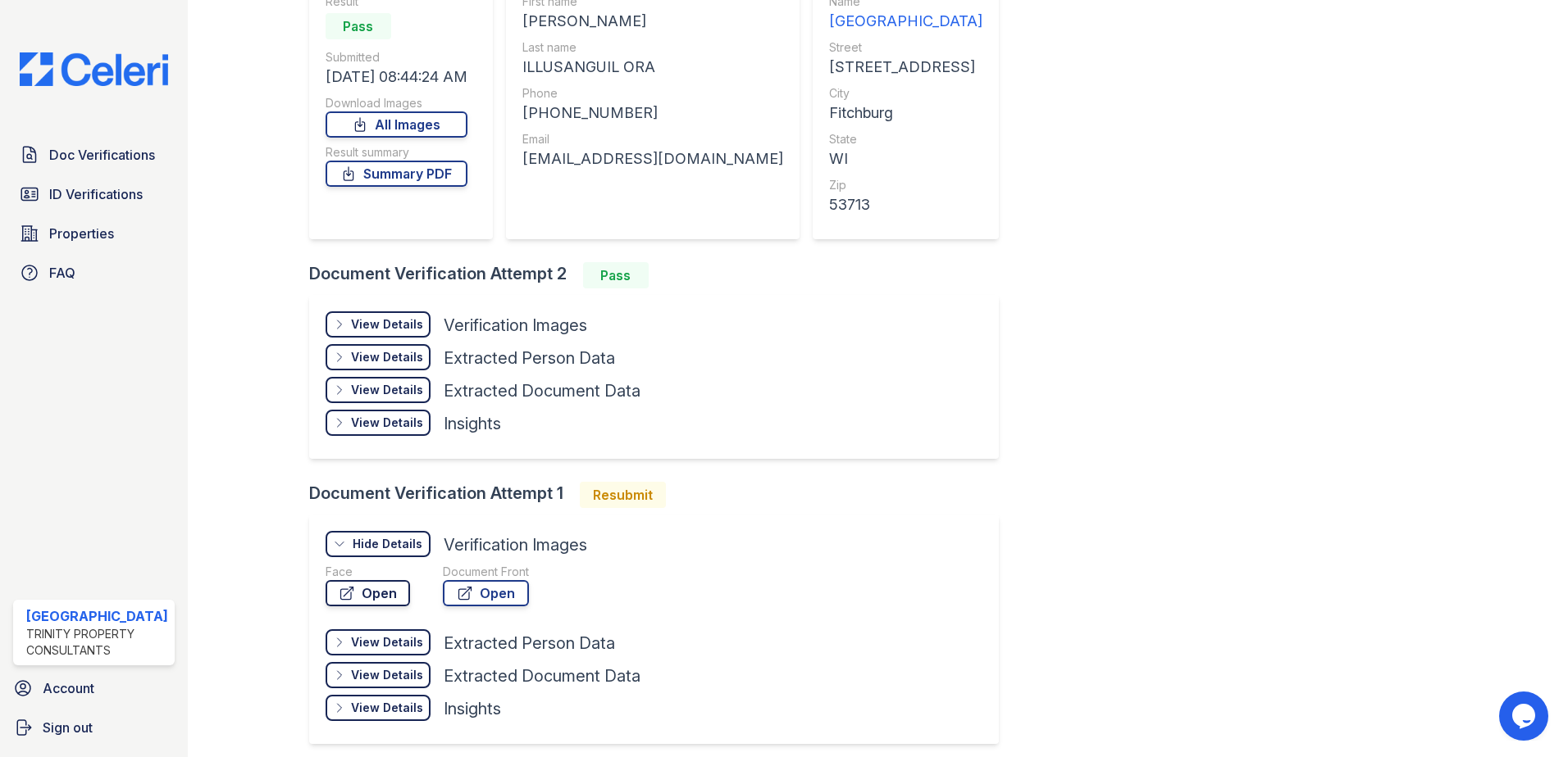
click at [380, 594] on link "Open" at bounding box center [368, 593] width 85 height 27
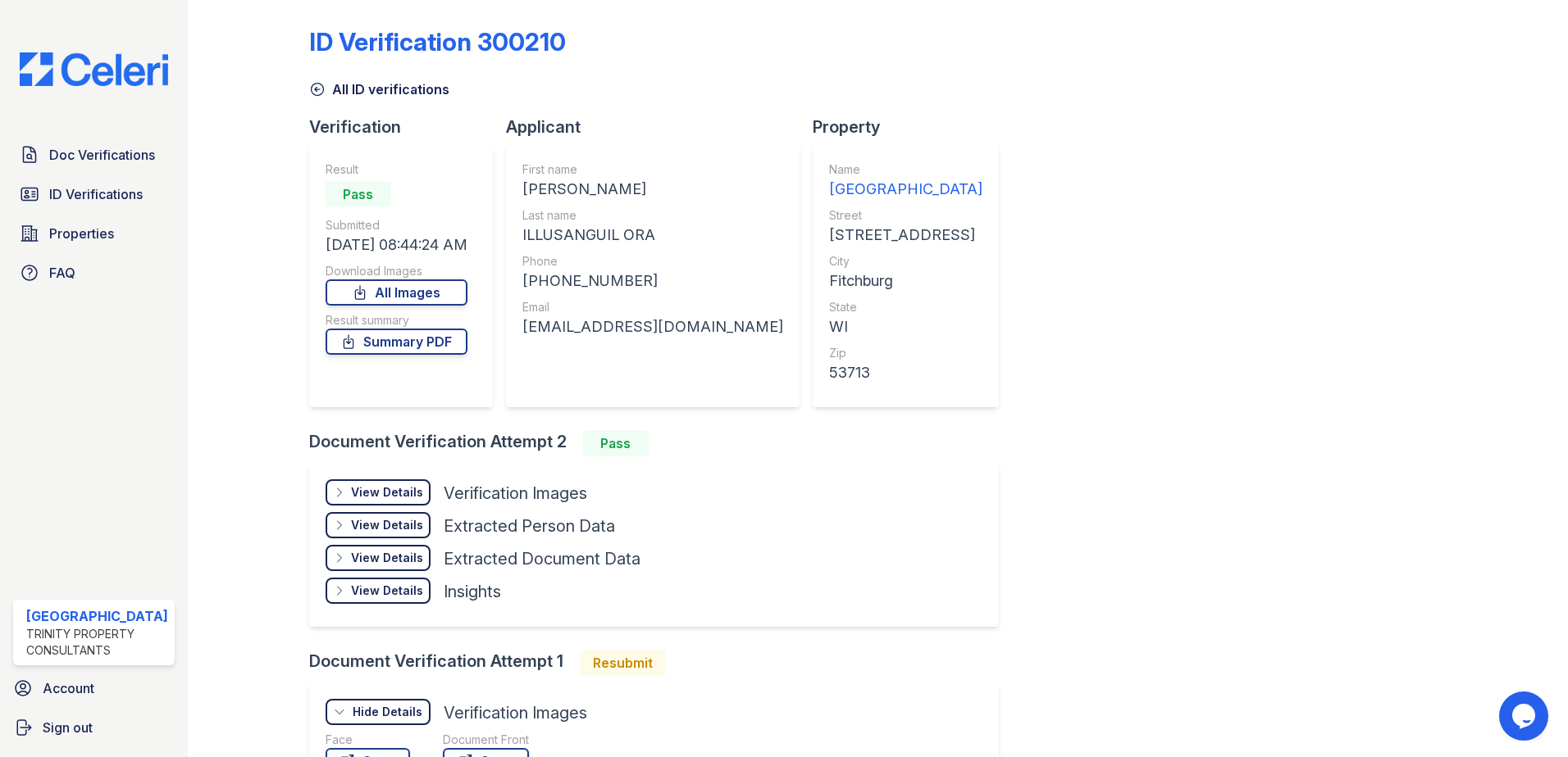
scroll to position [0, 0]
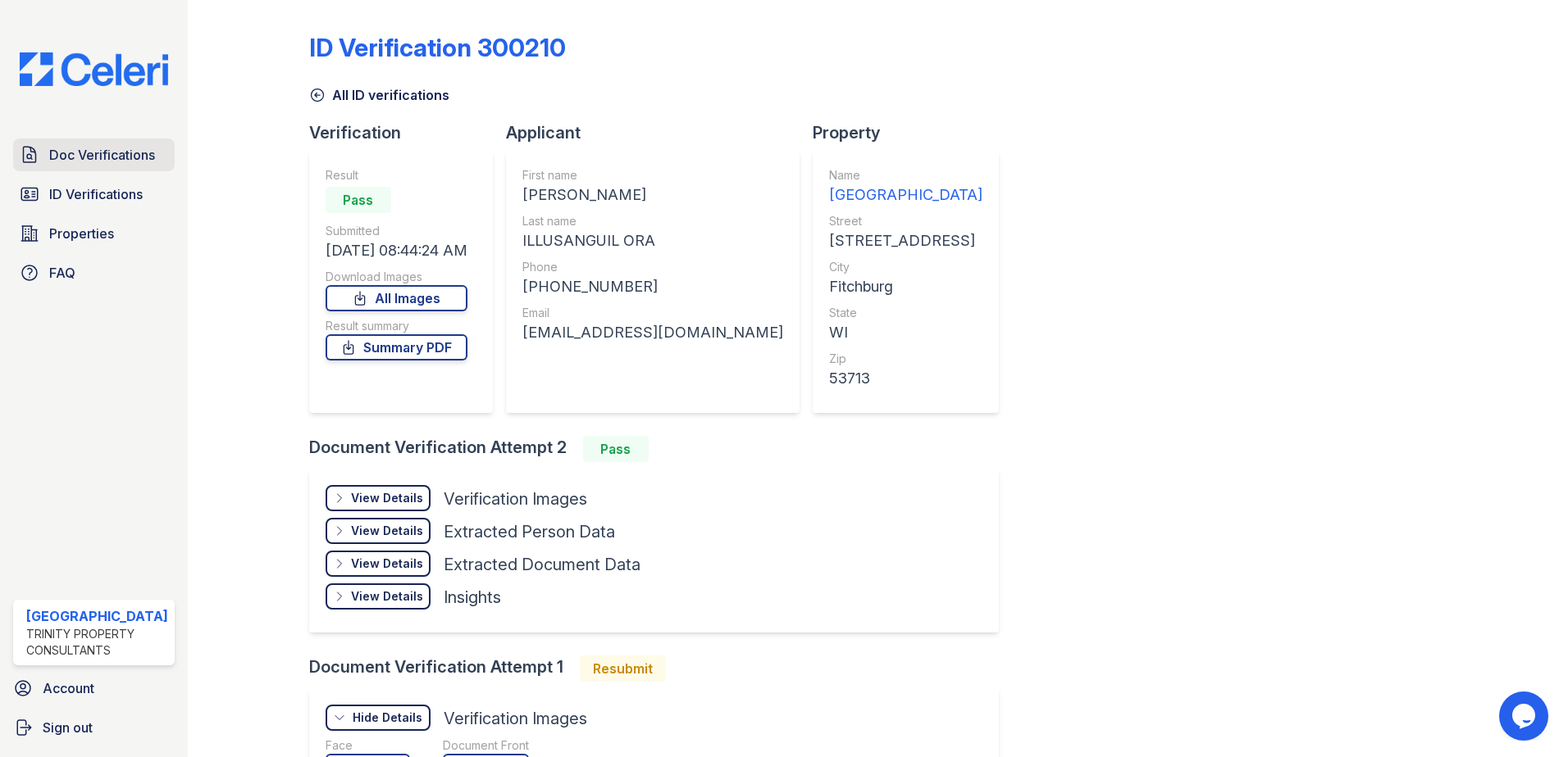
click at [87, 157] on span "Doc Verifications" at bounding box center [102, 154] width 106 height 20
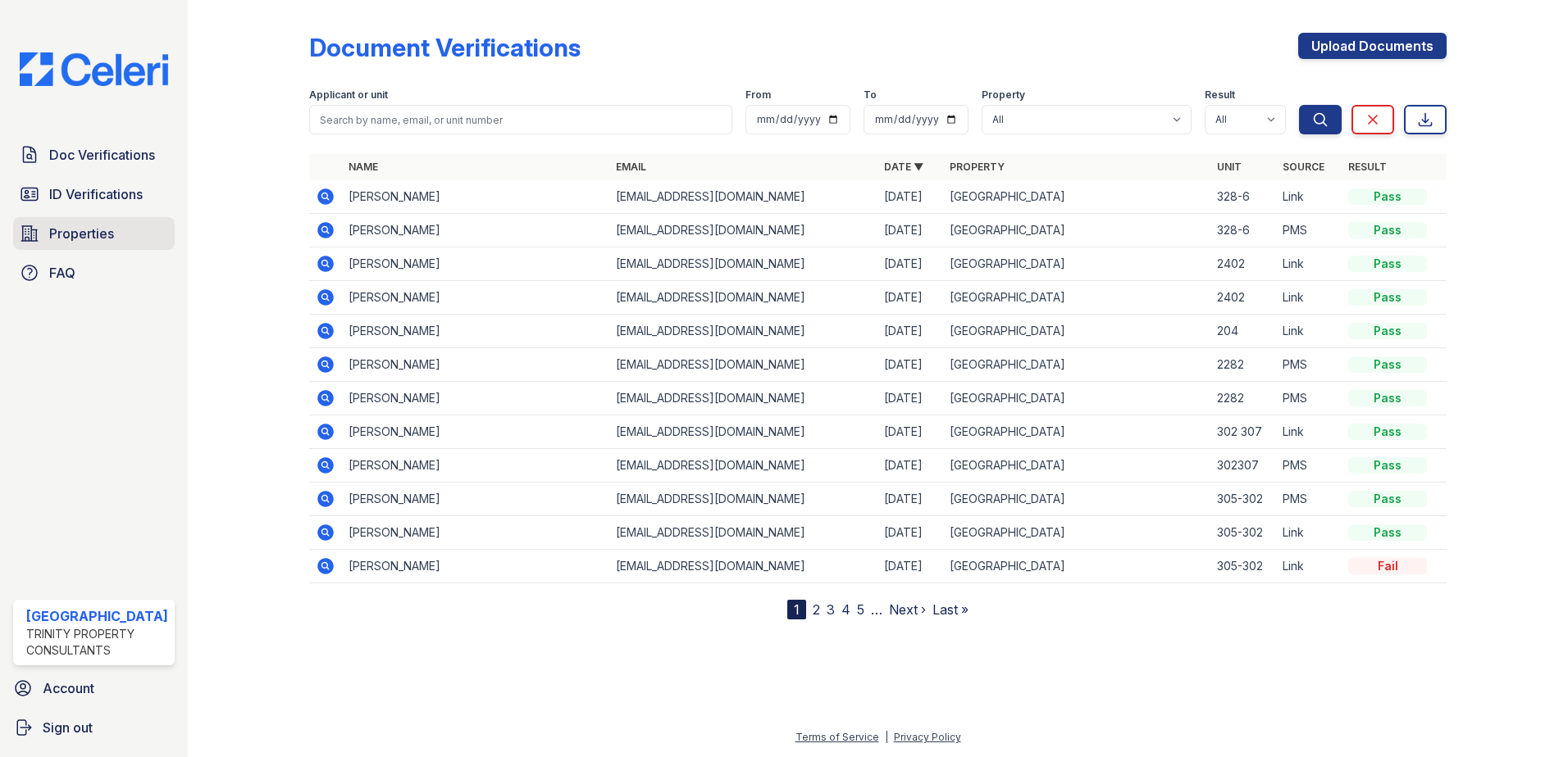
click at [80, 232] on span "Properties" at bounding box center [82, 233] width 65 height 20
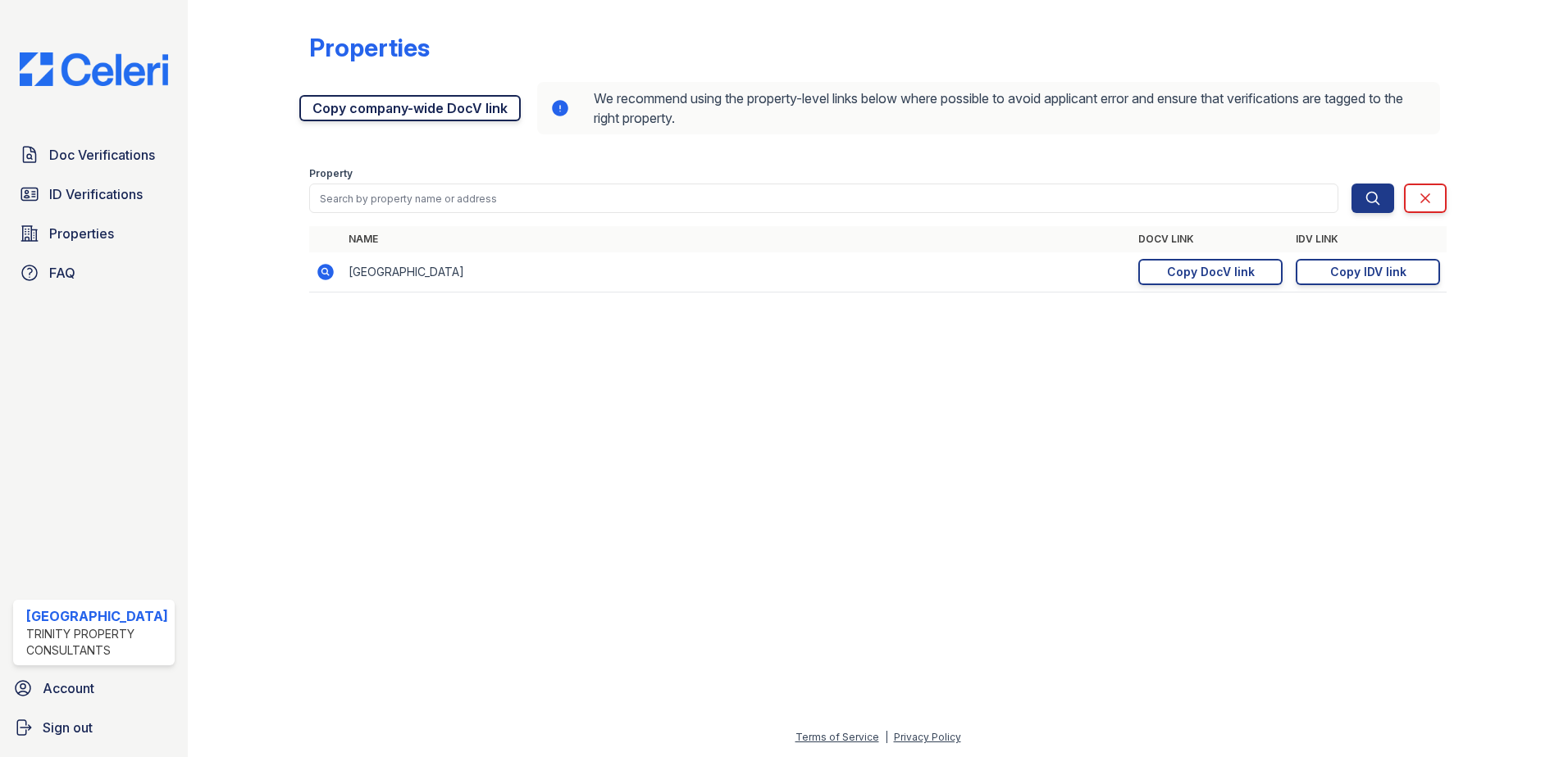
click at [374, 110] on link "Copy company-wide DocV link" at bounding box center [410, 109] width 221 height 27
